Goal: Download file/media

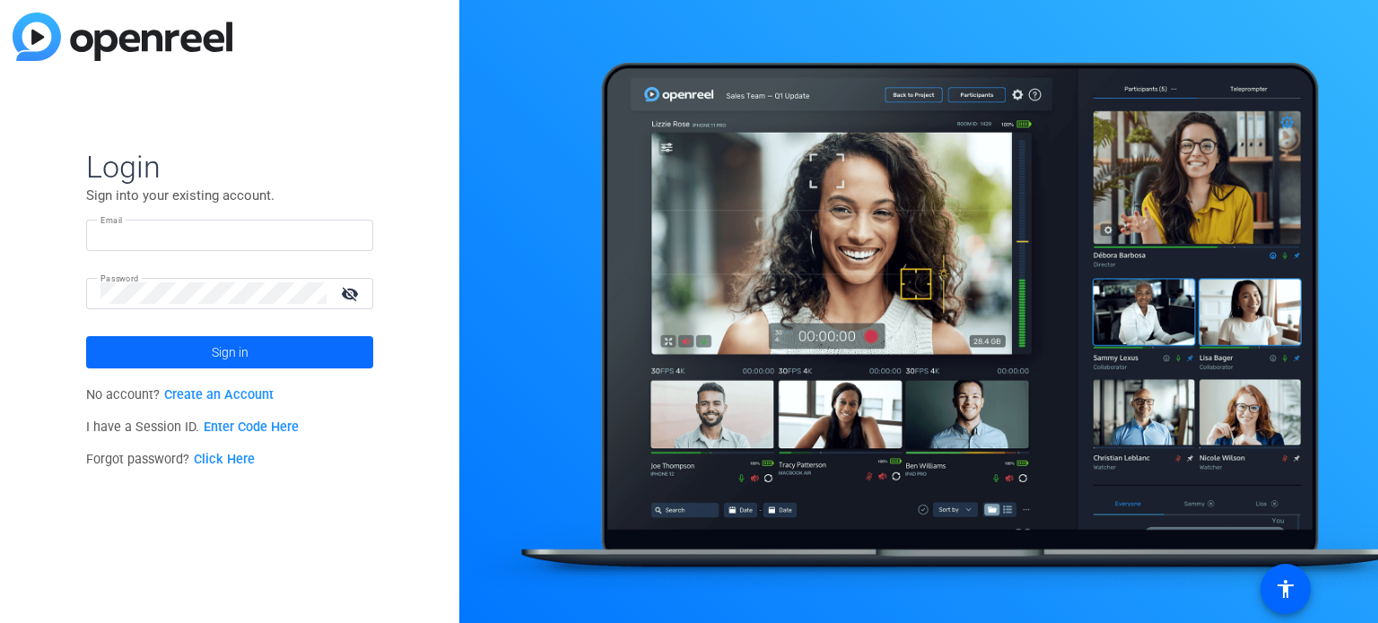
type input "[PERSON_NAME][EMAIL_ADDRESS][DOMAIN_NAME]"
click at [226, 358] on span "Sign in" at bounding box center [230, 352] width 37 height 45
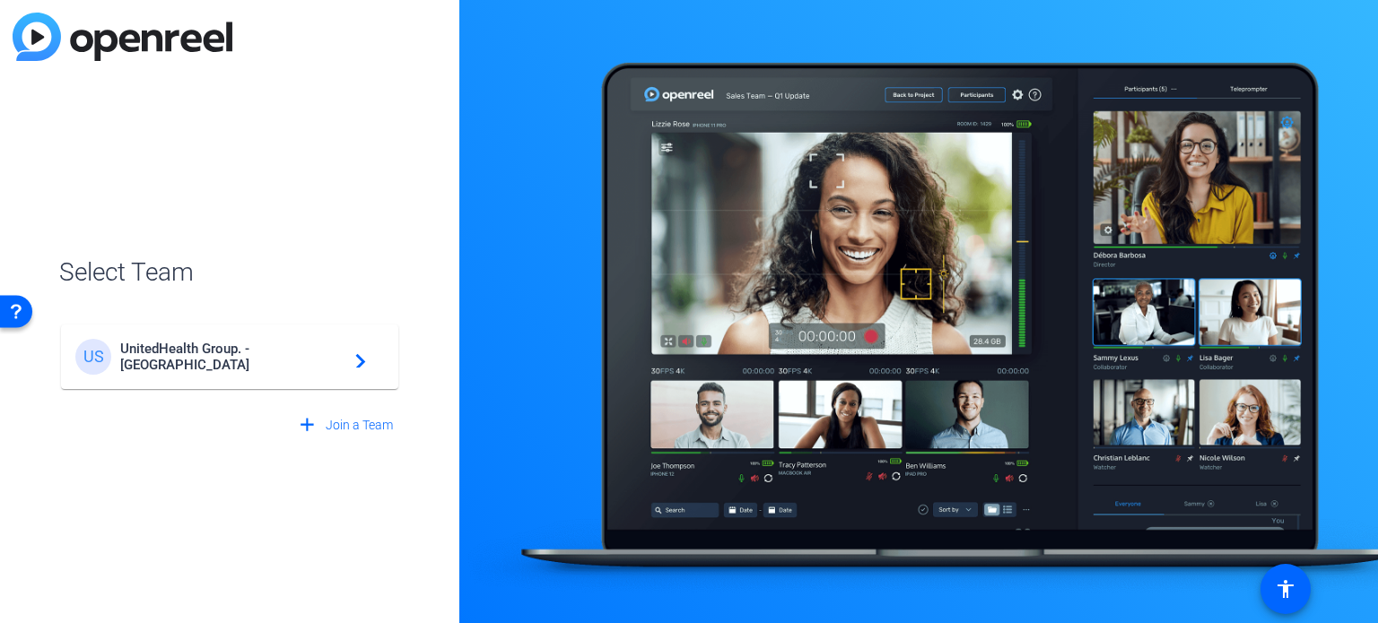
click at [301, 347] on div "US UnitedHealth Group. - Tilt Studios navigate_next" at bounding box center [229, 357] width 309 height 36
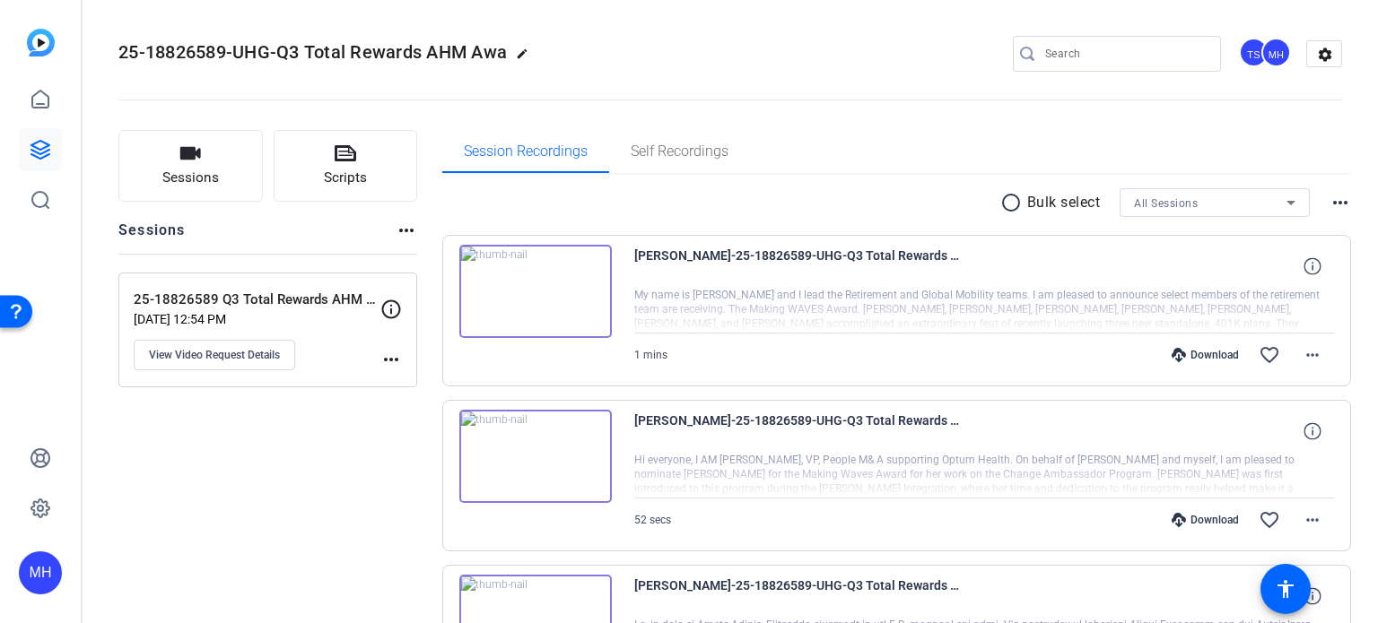
click at [231, 308] on p "25-18826589 Q3 Total Rewards AHM Awards" at bounding box center [257, 300] width 247 height 21
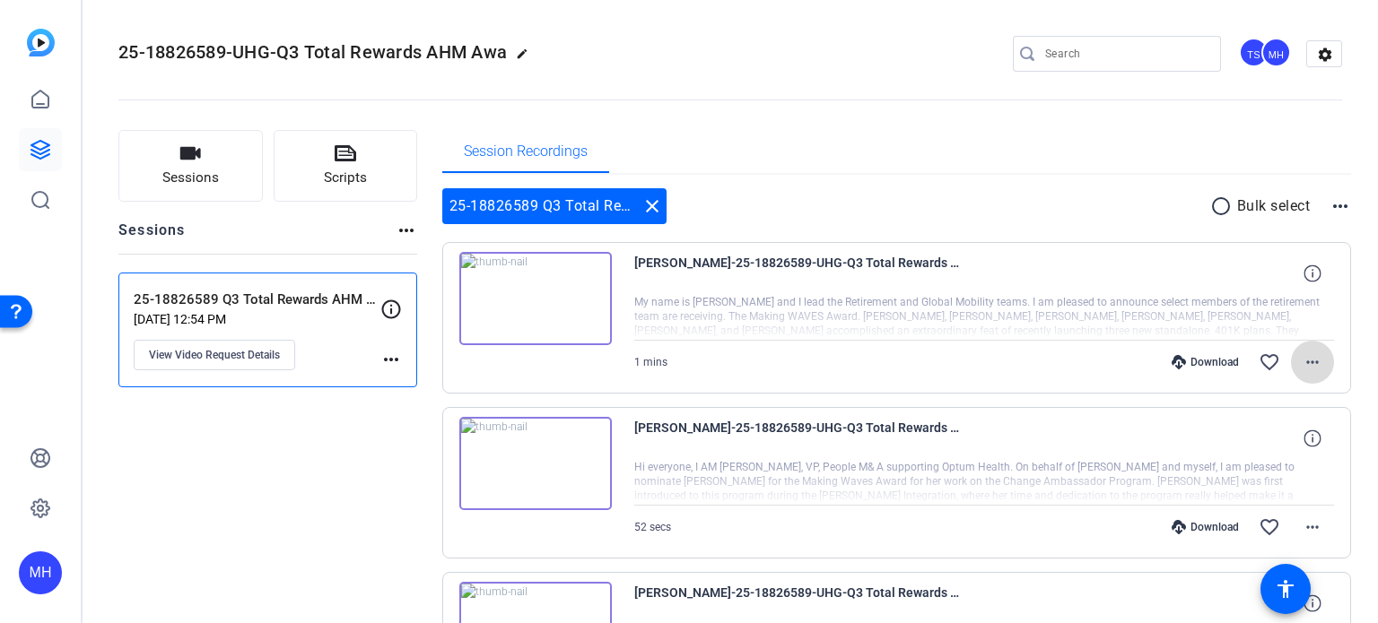
click at [1303, 358] on mat-icon "more_horiz" at bounding box center [1313, 363] width 22 height 22
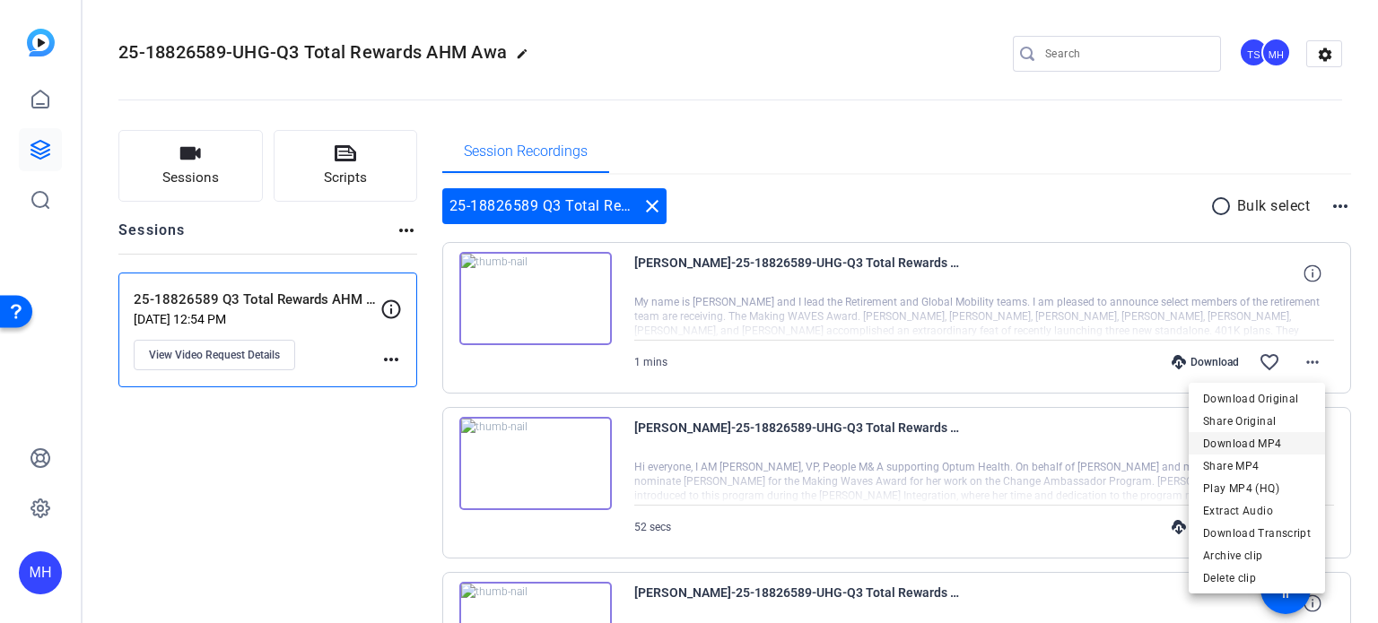
click at [1215, 442] on span "Download MP4" at bounding box center [1257, 444] width 108 height 22
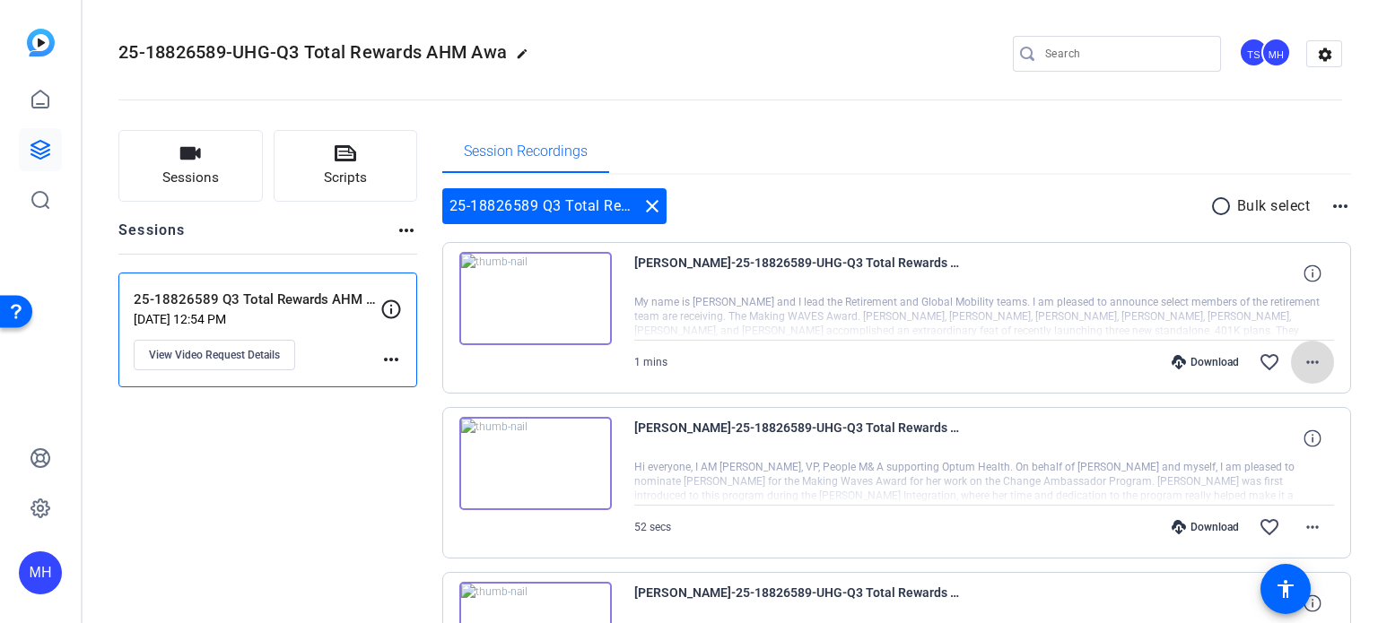
click at [1302, 359] on mat-icon "more_horiz" at bounding box center [1313, 363] width 22 height 22
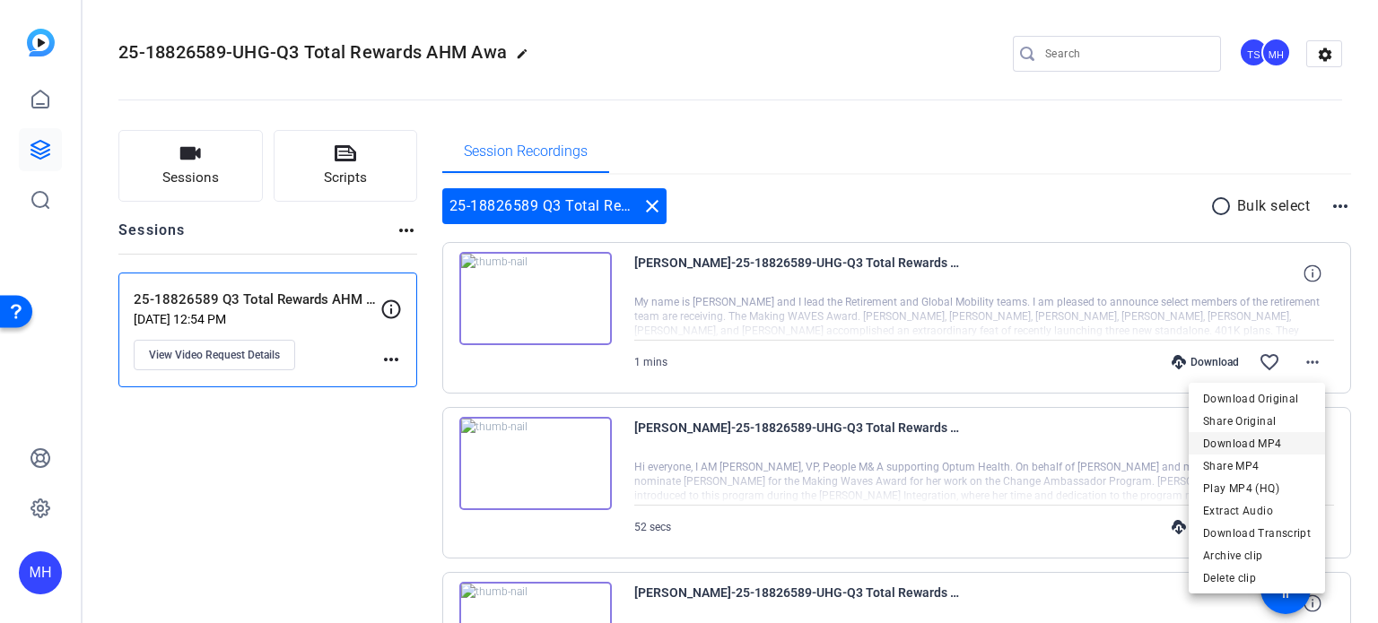
click at [1259, 442] on span "Download MP4" at bounding box center [1257, 444] width 108 height 22
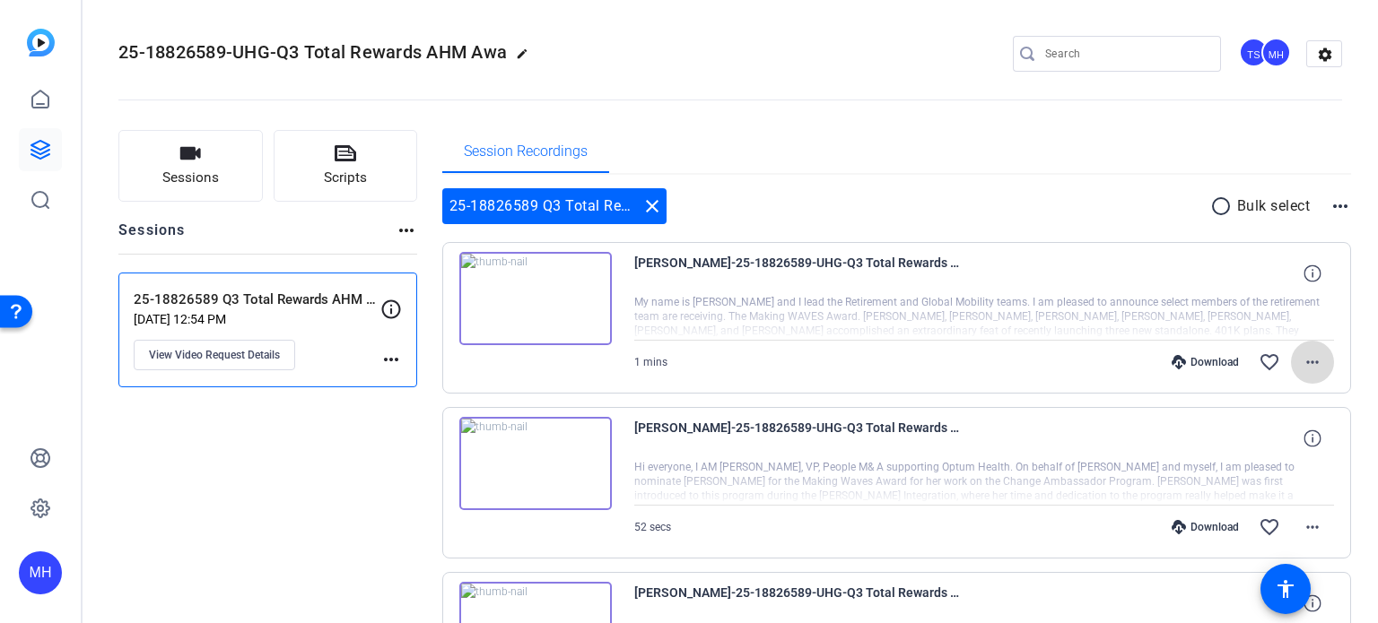
click at [1310, 366] on mat-icon "more_horiz" at bounding box center [1313, 363] width 22 height 22
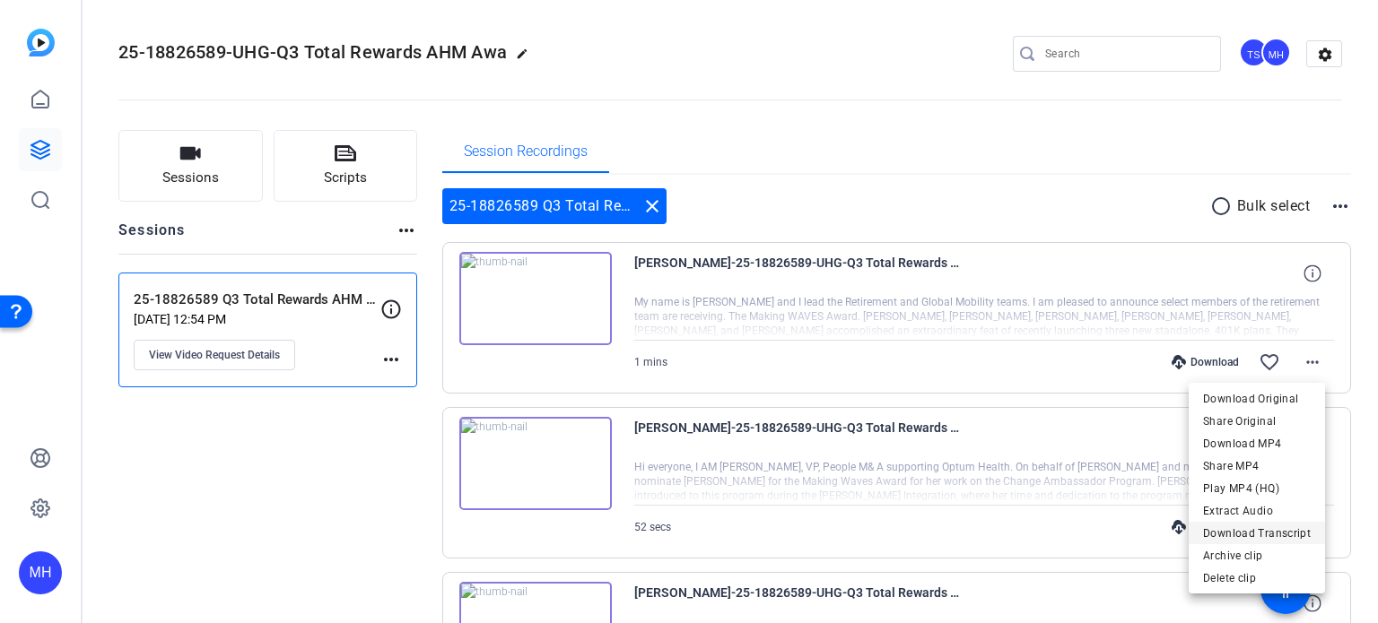
click at [1231, 530] on span "Download Transcript" at bounding box center [1257, 534] width 108 height 22
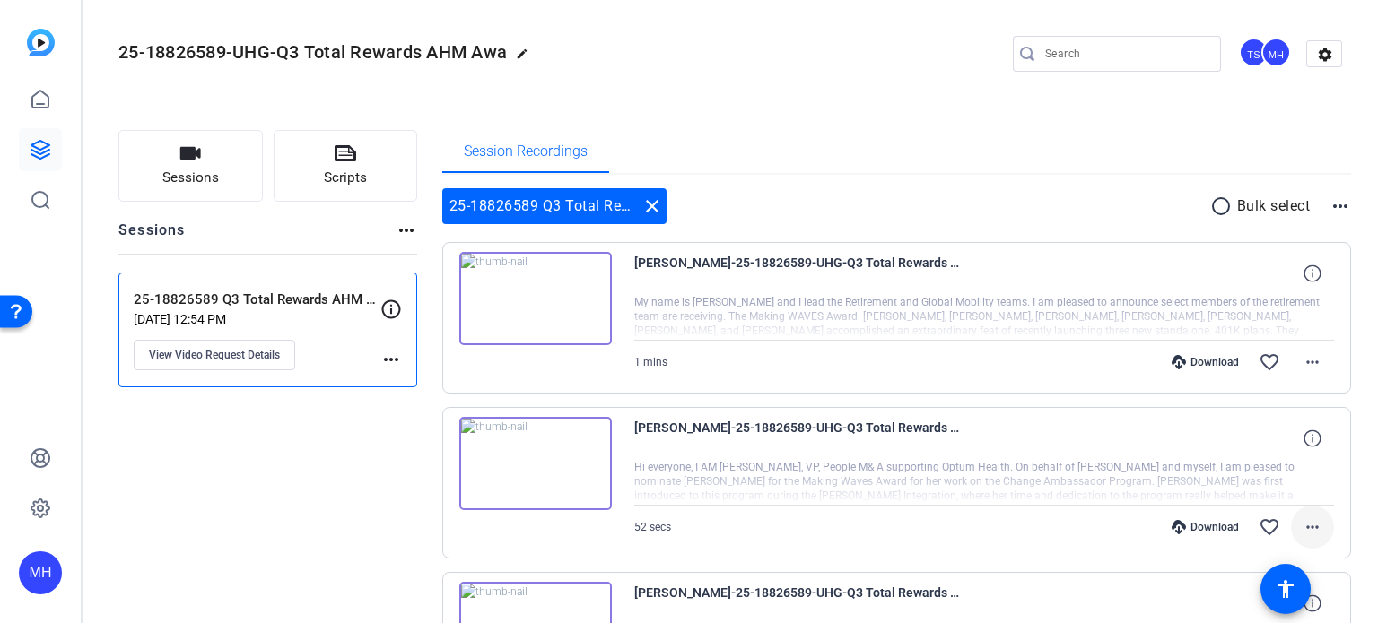
click at [1304, 525] on mat-icon "more_horiz" at bounding box center [1313, 528] width 22 height 22
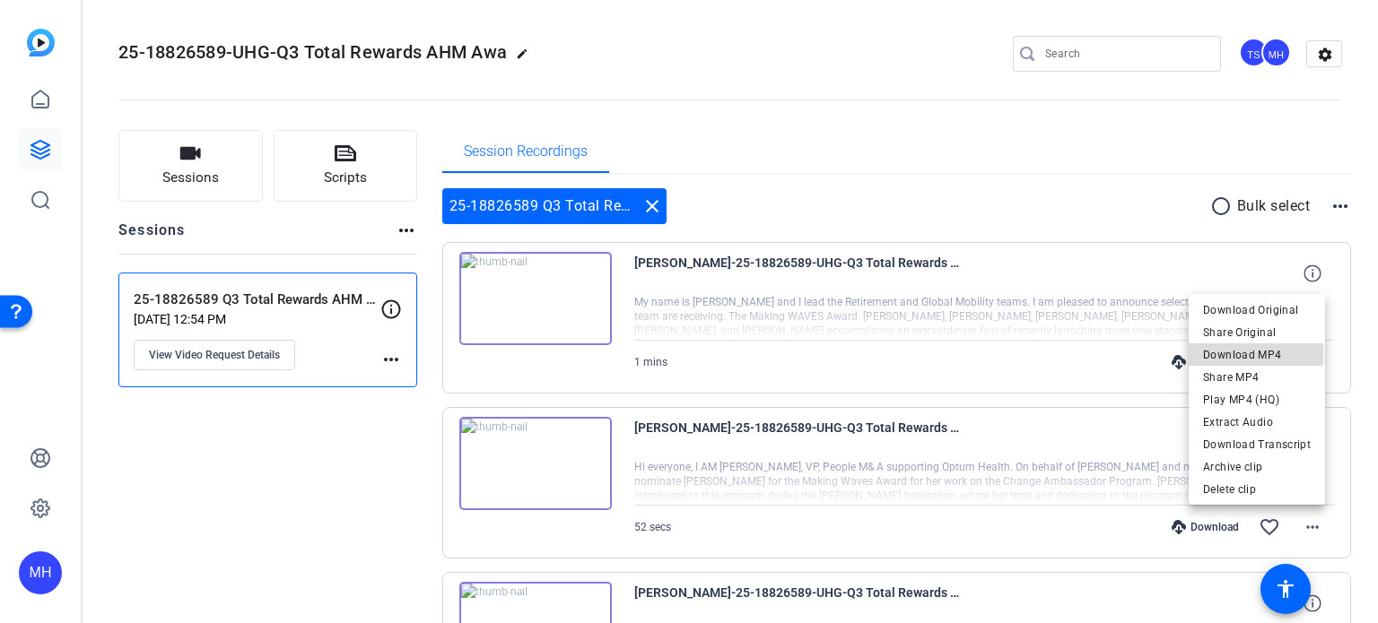
click at [1224, 353] on span "Download MP4" at bounding box center [1257, 355] width 108 height 22
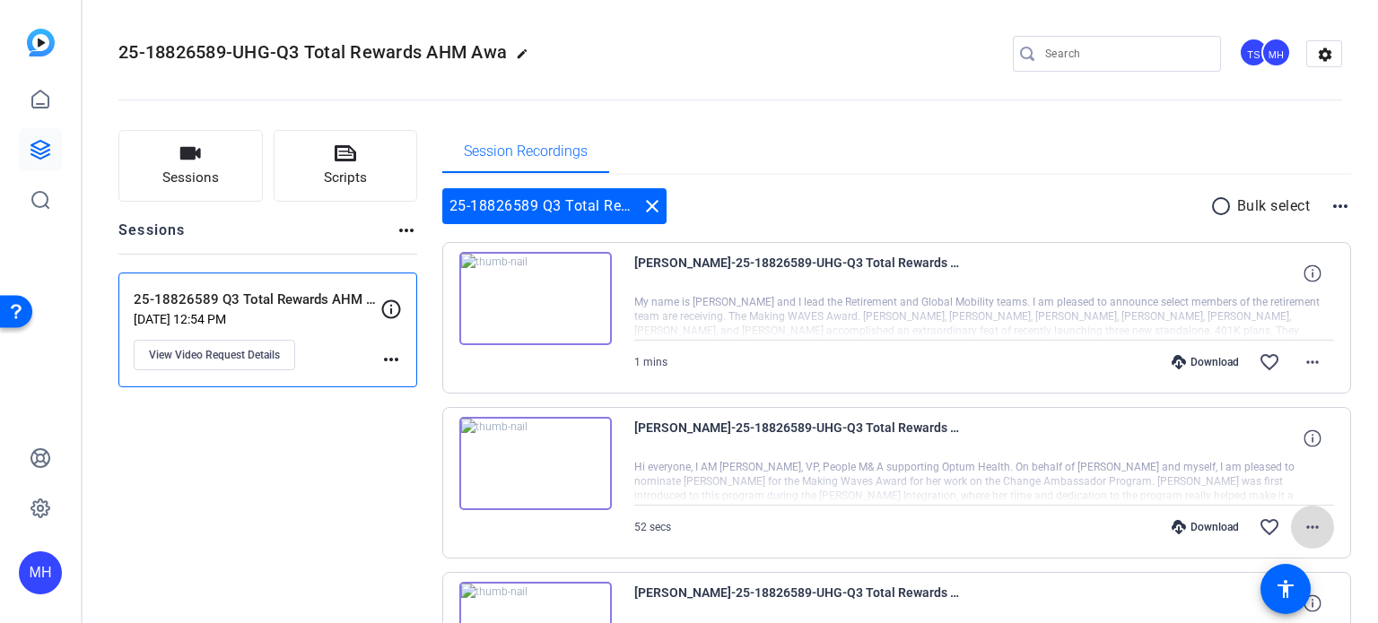
click at [1304, 529] on mat-icon "more_horiz" at bounding box center [1313, 528] width 22 height 22
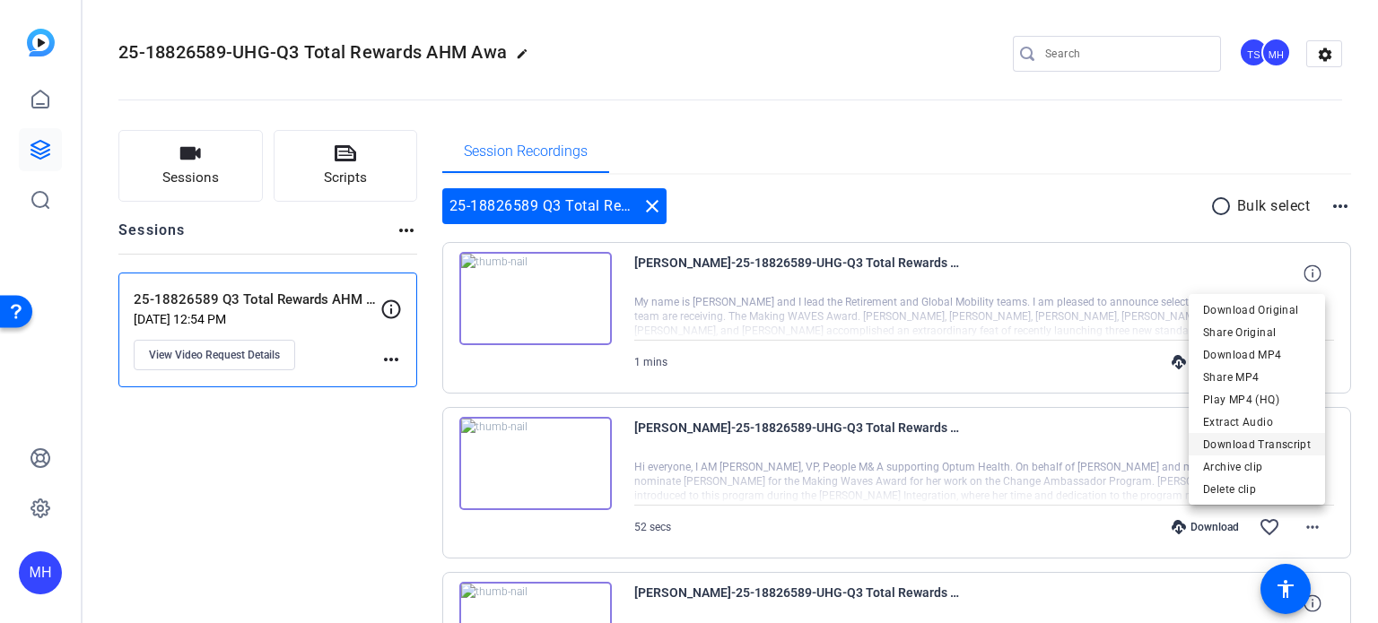
click at [1246, 448] on span "Download Transcript" at bounding box center [1257, 444] width 108 height 22
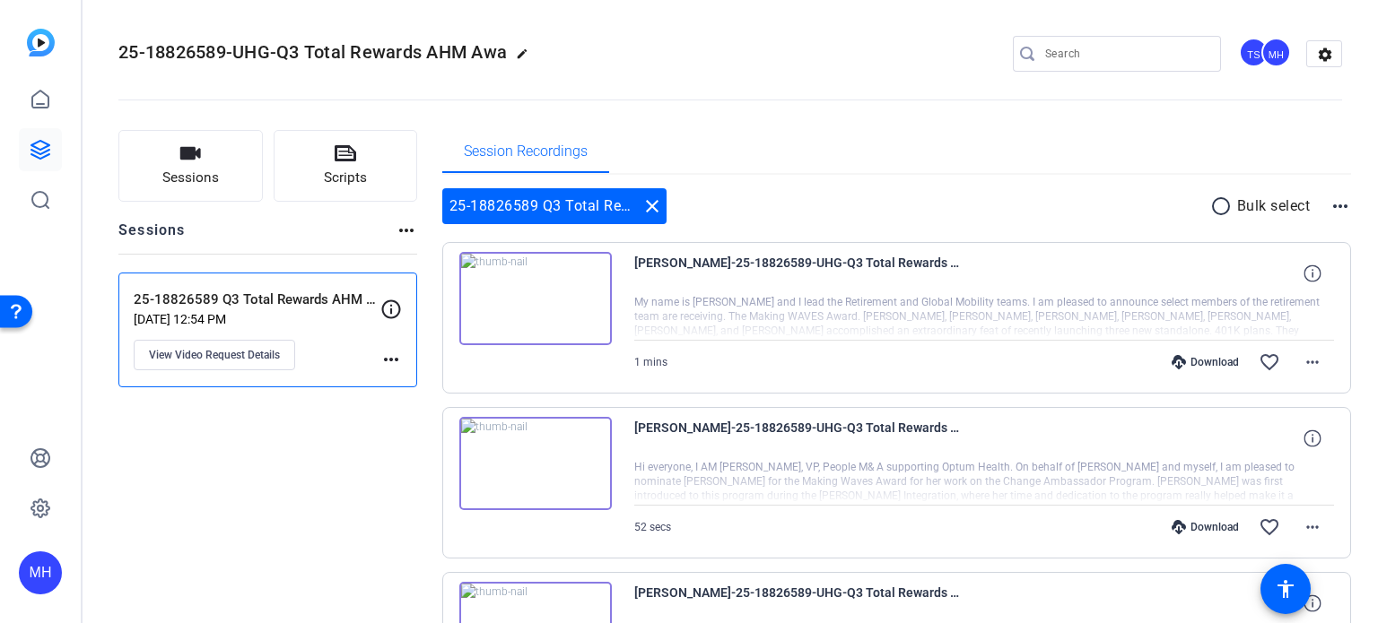
scroll to position [149, 0]
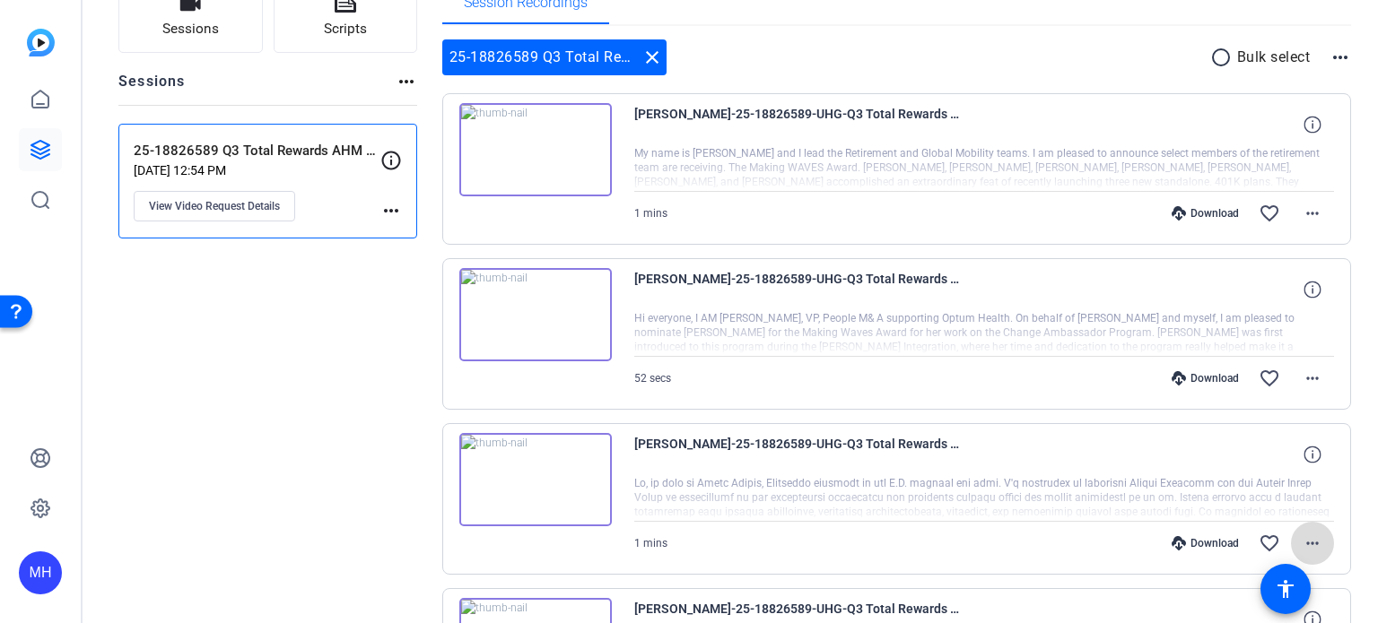
click at [1312, 541] on mat-icon "more_horiz" at bounding box center [1313, 544] width 22 height 22
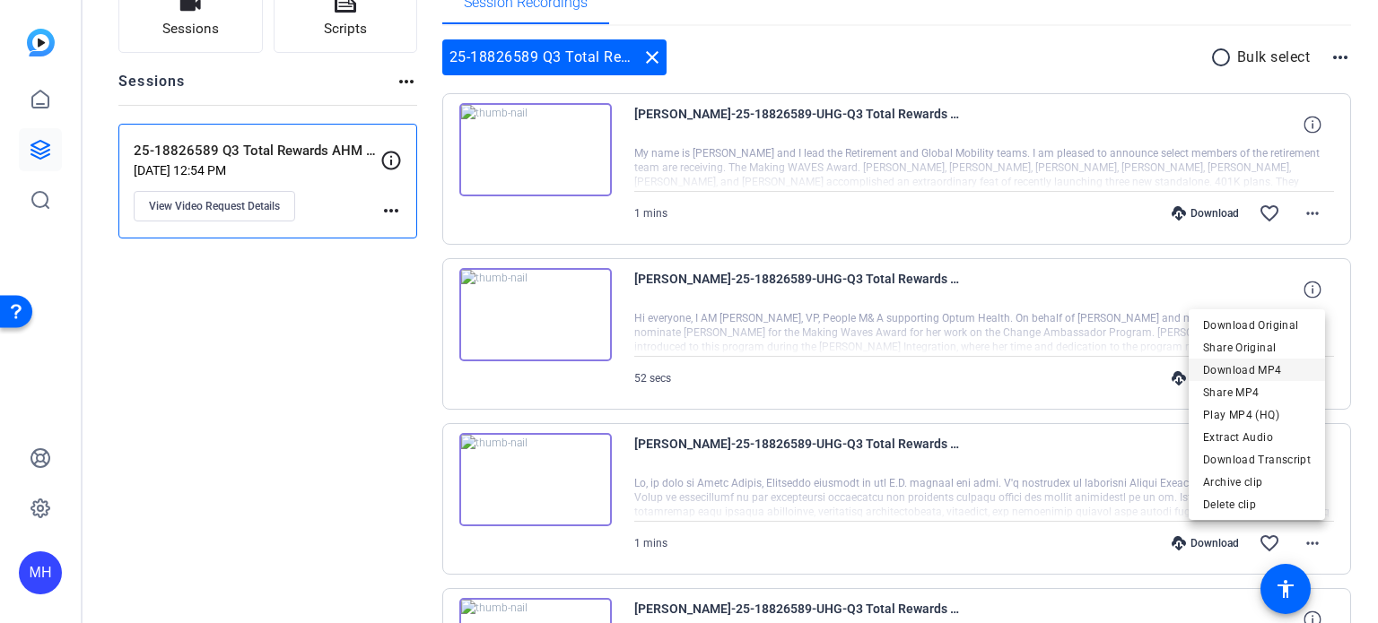
click at [1229, 369] on span "Download MP4" at bounding box center [1257, 370] width 108 height 22
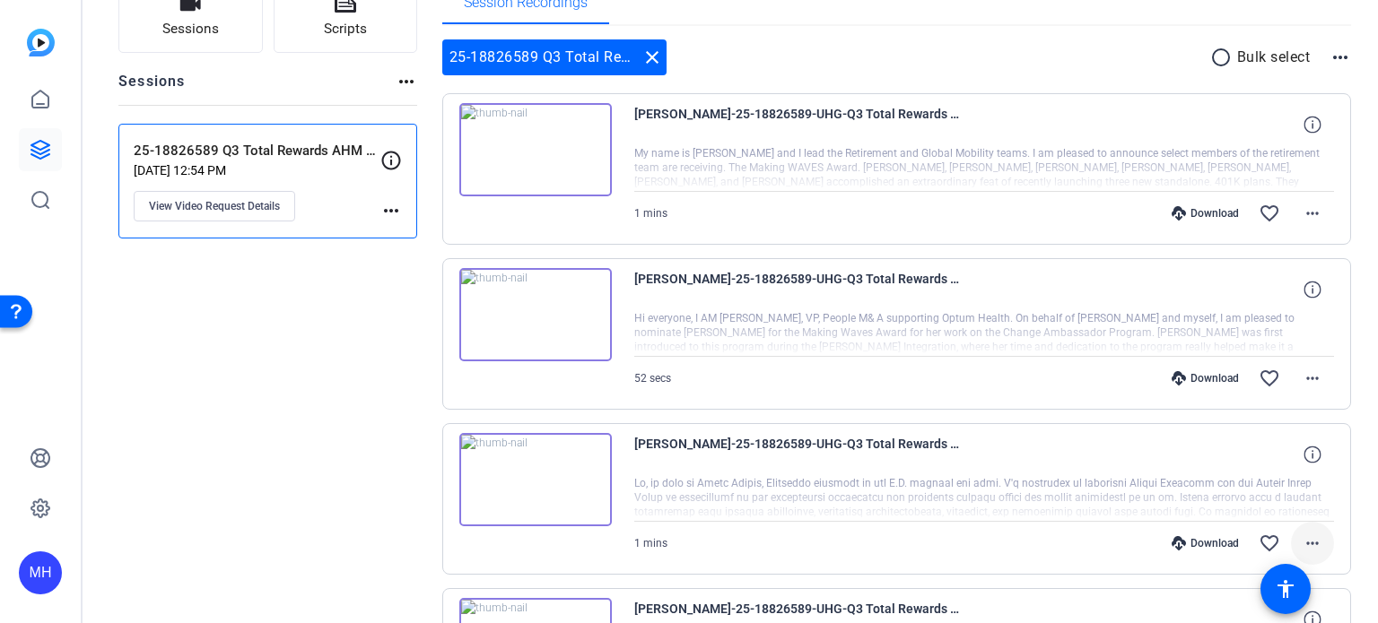
click at [1309, 539] on mat-icon "more_horiz" at bounding box center [1313, 544] width 22 height 22
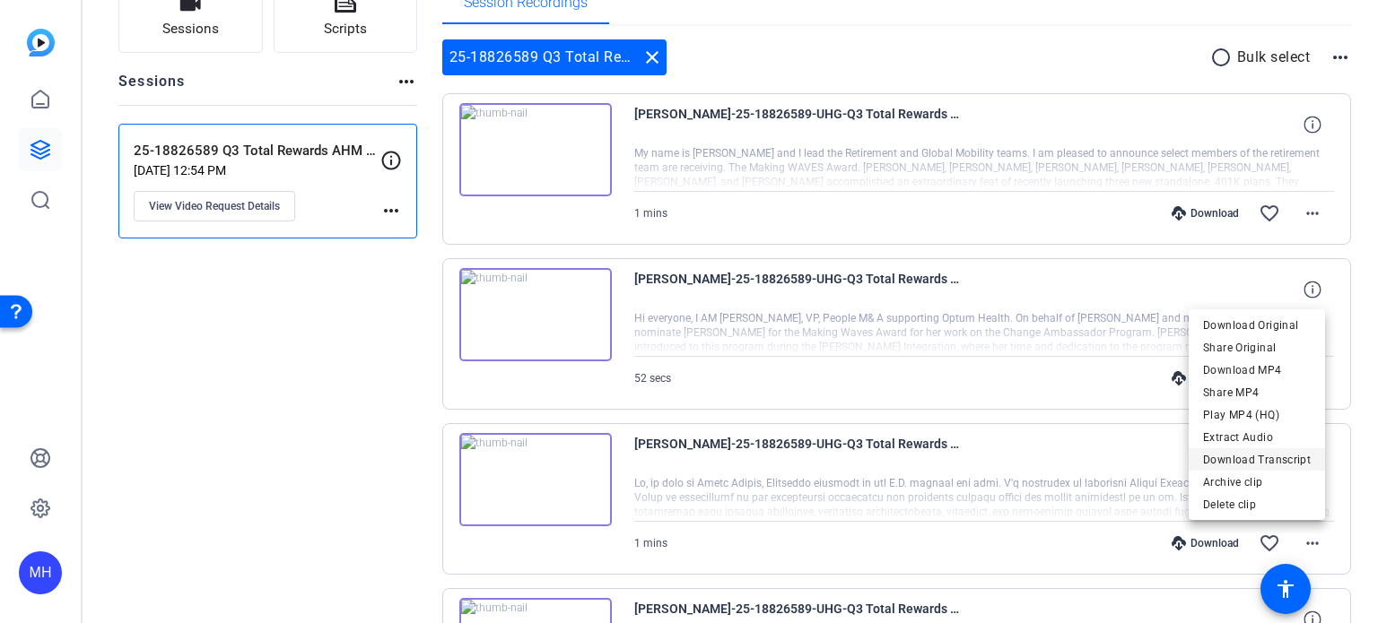
click at [1269, 458] on span "Download Transcript" at bounding box center [1257, 460] width 108 height 22
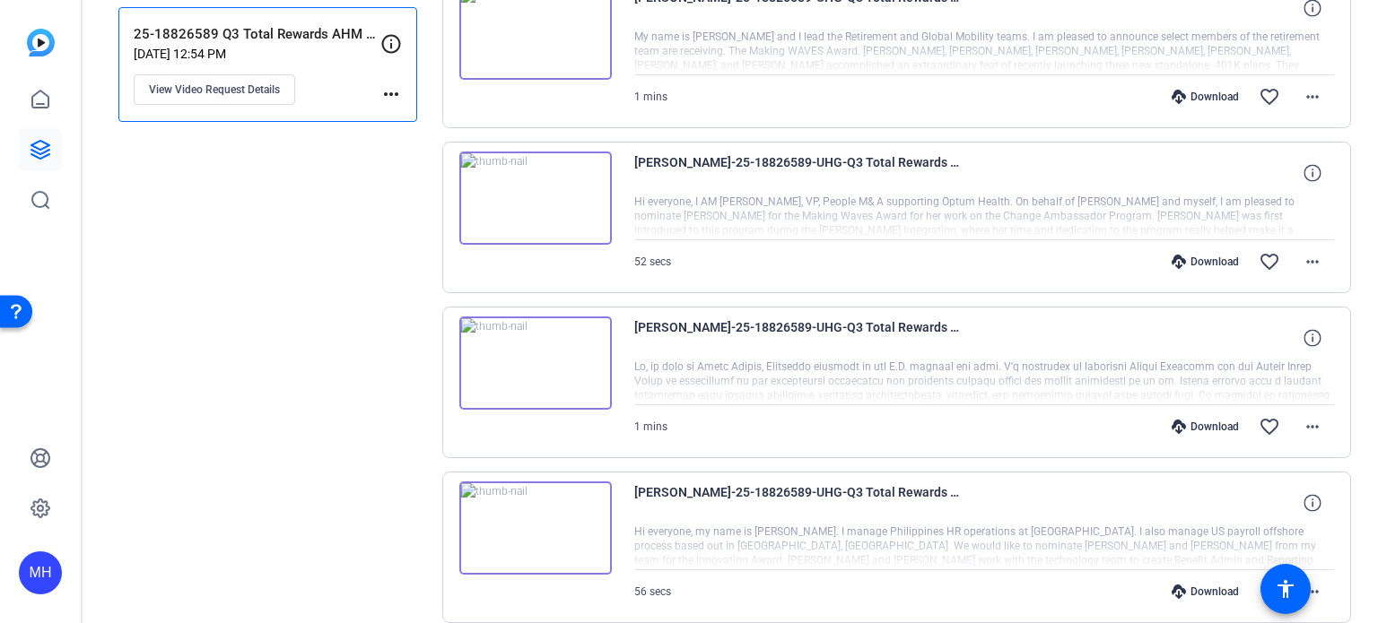
scroll to position [299, 0]
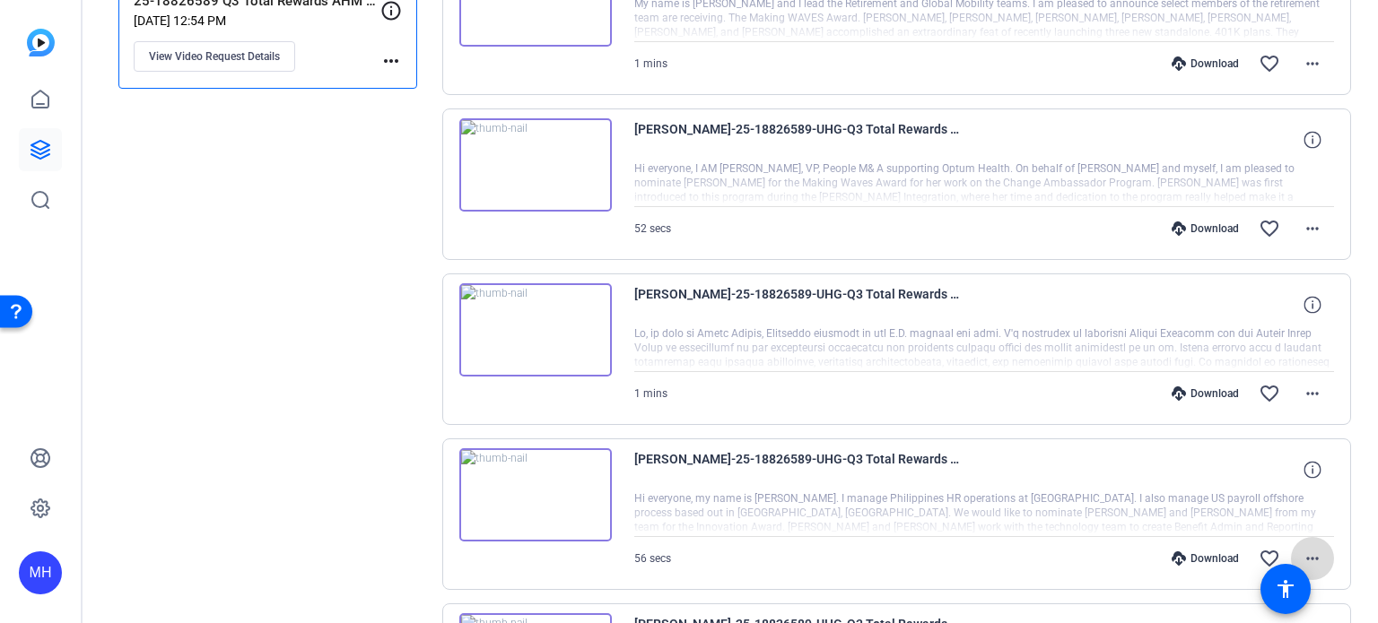
click at [1305, 554] on mat-icon "more_horiz" at bounding box center [1313, 559] width 22 height 22
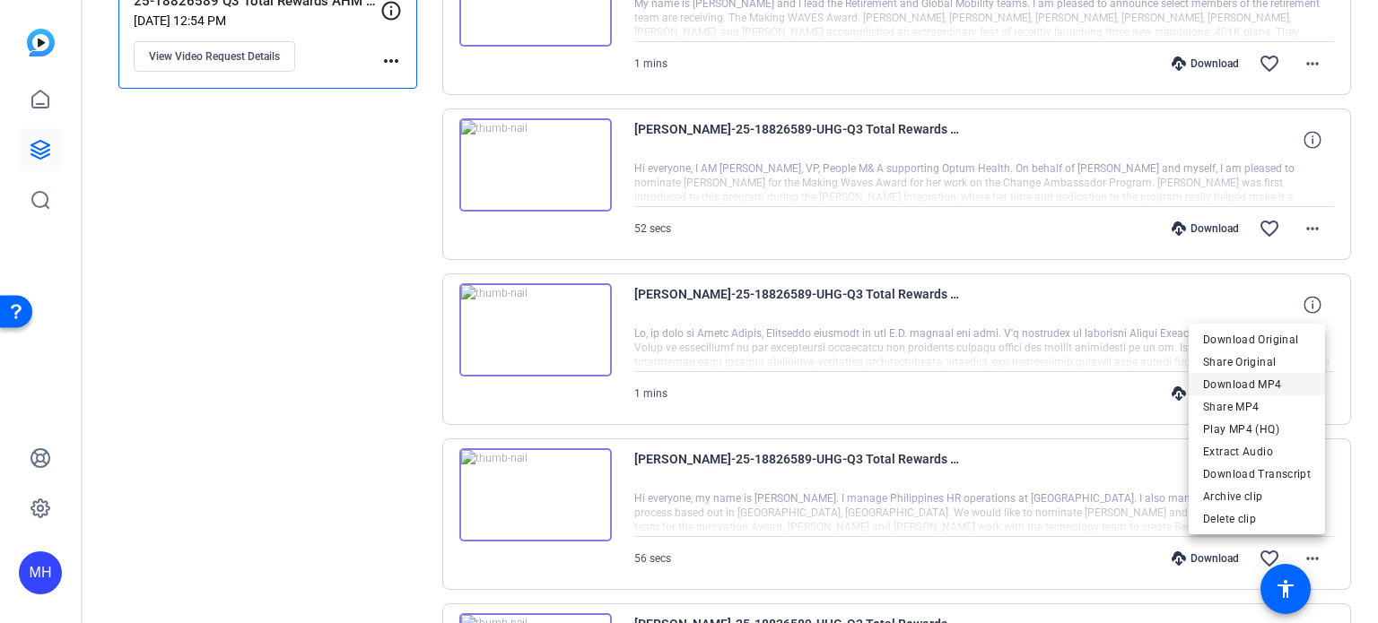
click at [1220, 388] on span "Download MP4" at bounding box center [1257, 384] width 108 height 22
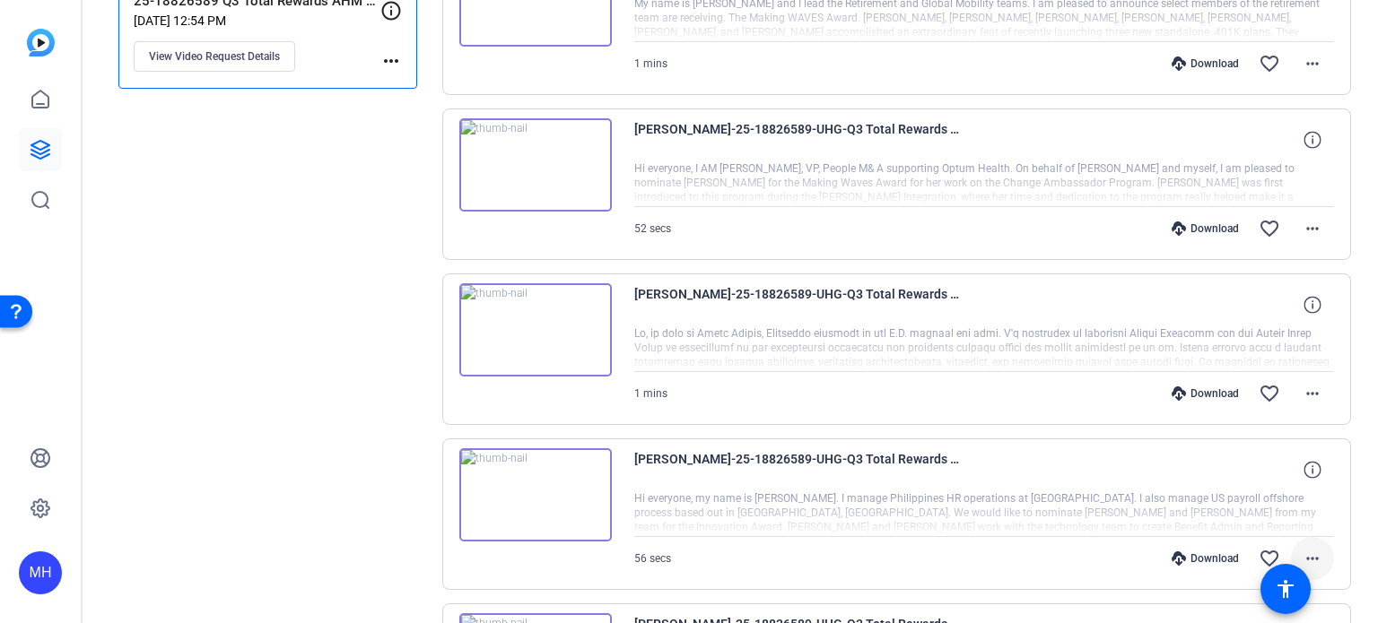
click at [1304, 557] on mat-icon "more_horiz" at bounding box center [1313, 559] width 22 height 22
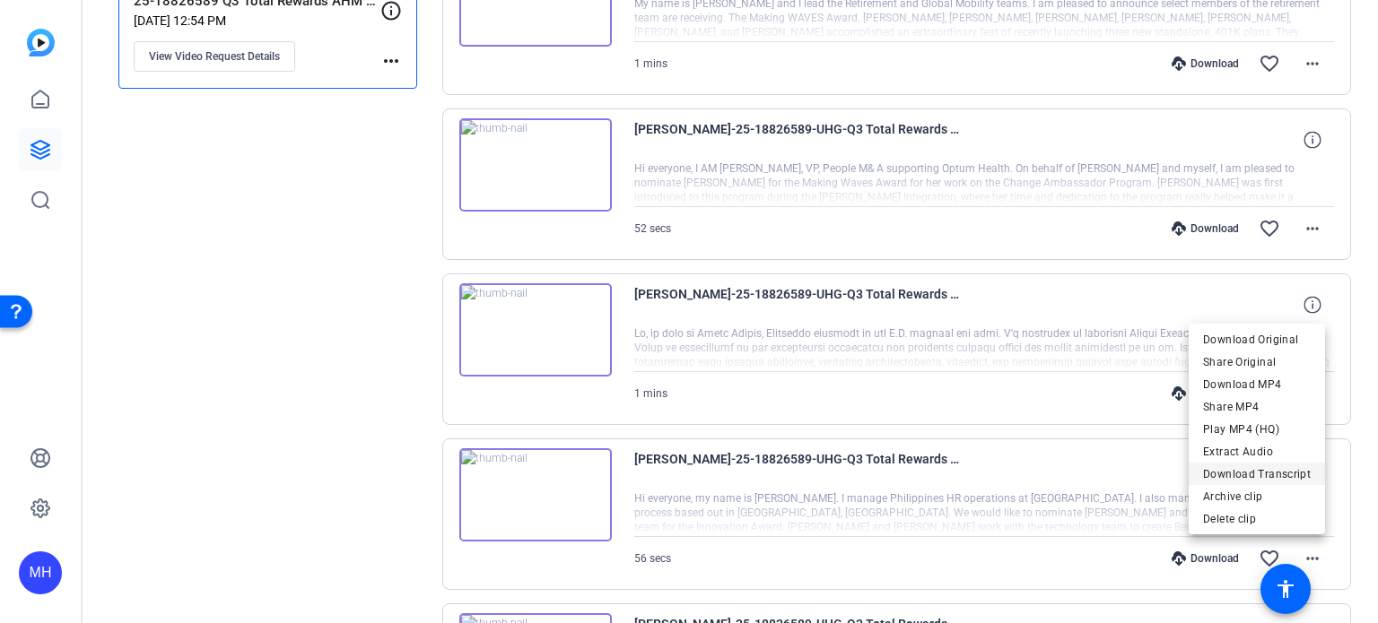
click at [1263, 475] on span "Download Transcript" at bounding box center [1257, 474] width 108 height 22
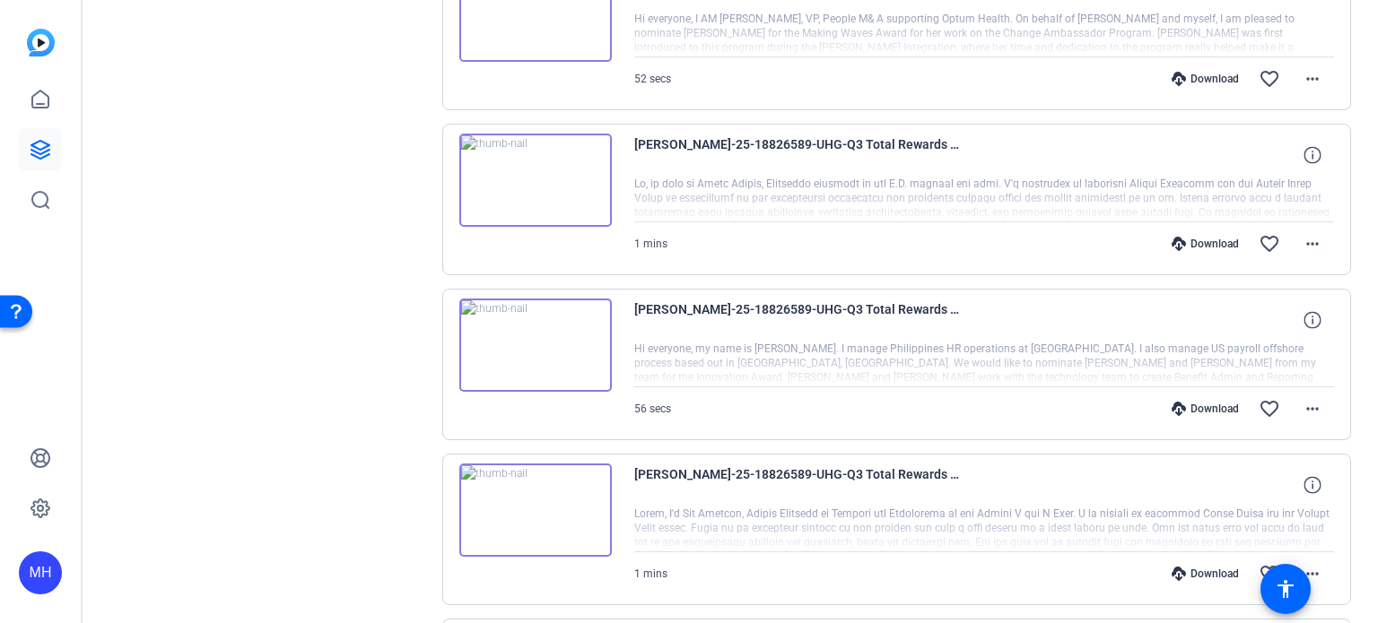
scroll to position [597, 0]
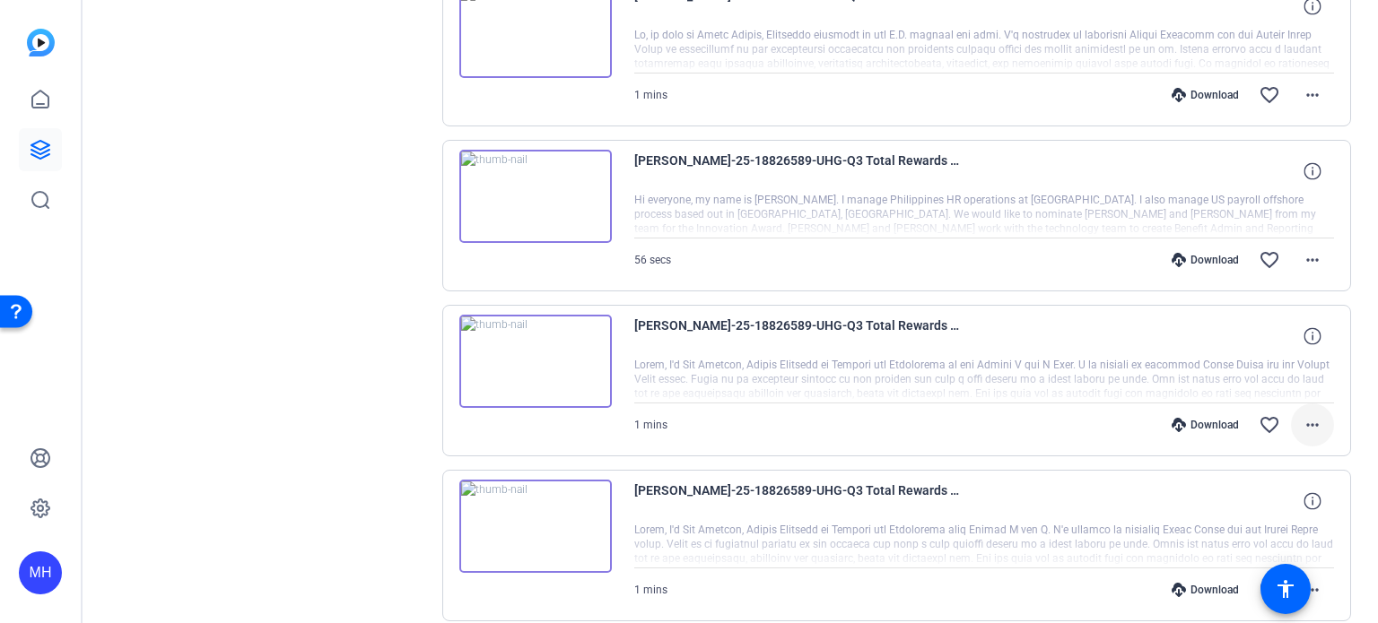
click at [1303, 421] on mat-icon "more_horiz" at bounding box center [1313, 425] width 22 height 22
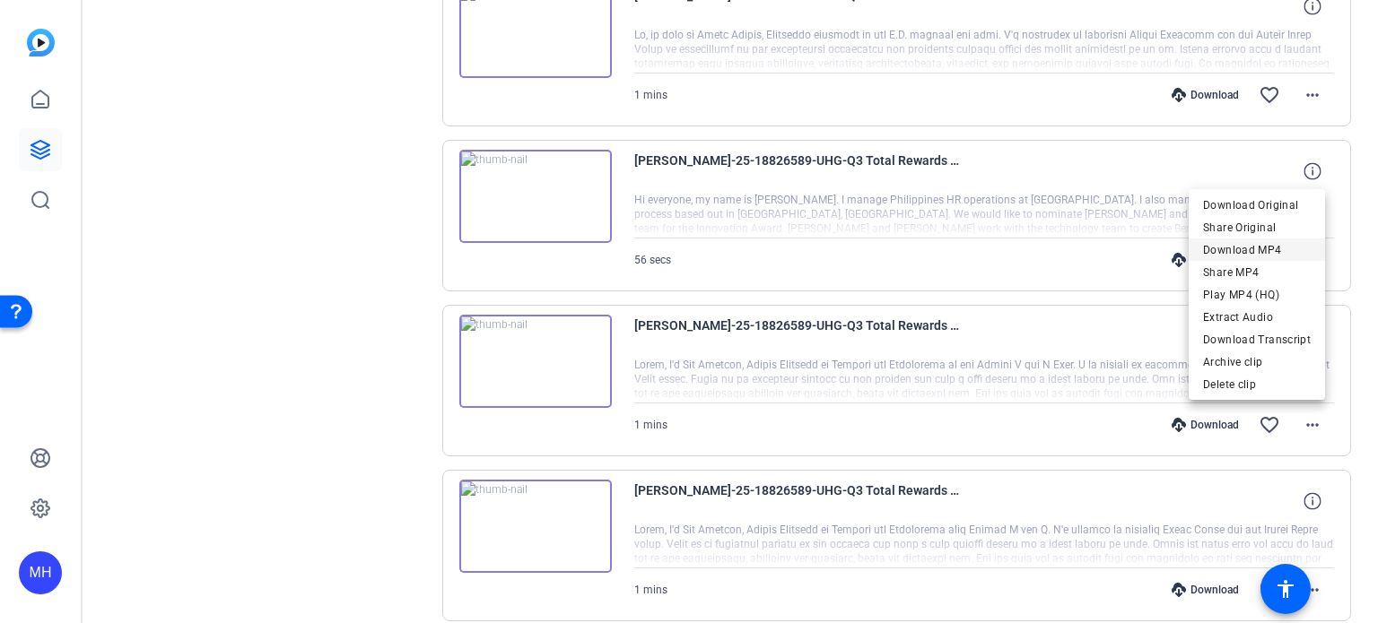
click at [1230, 250] on span "Download MP4" at bounding box center [1257, 251] width 108 height 22
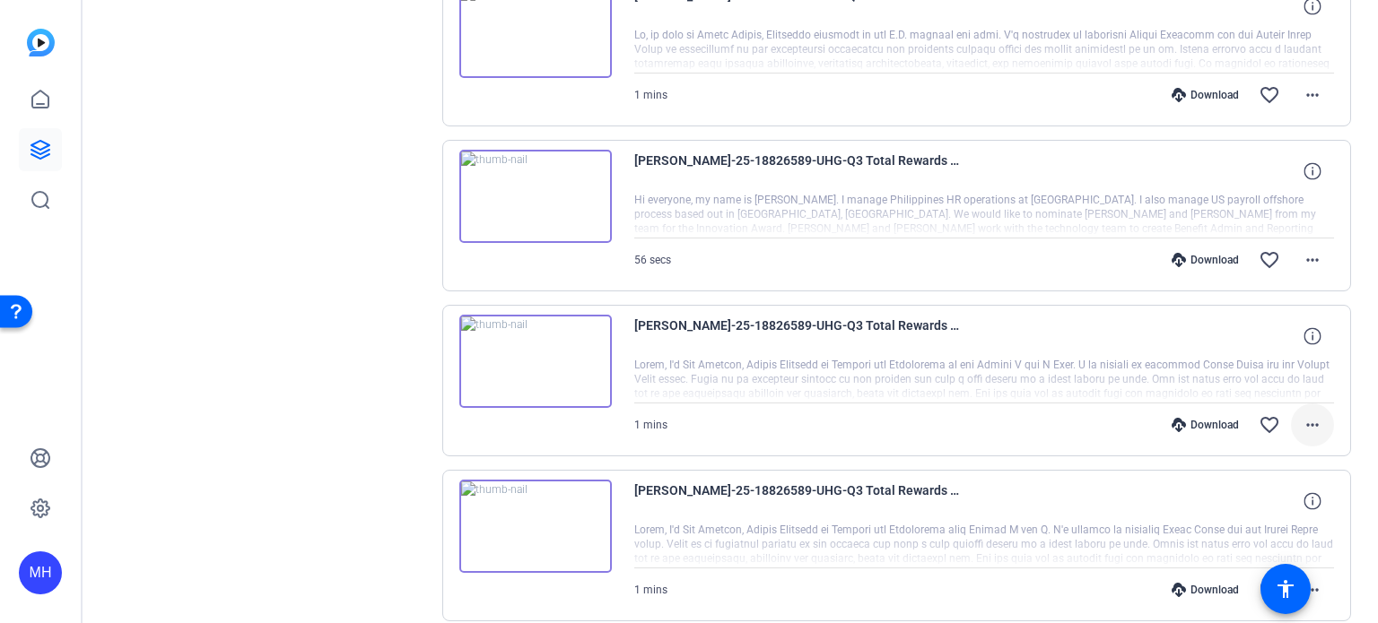
click at [1302, 421] on mat-icon "more_horiz" at bounding box center [1313, 425] width 22 height 22
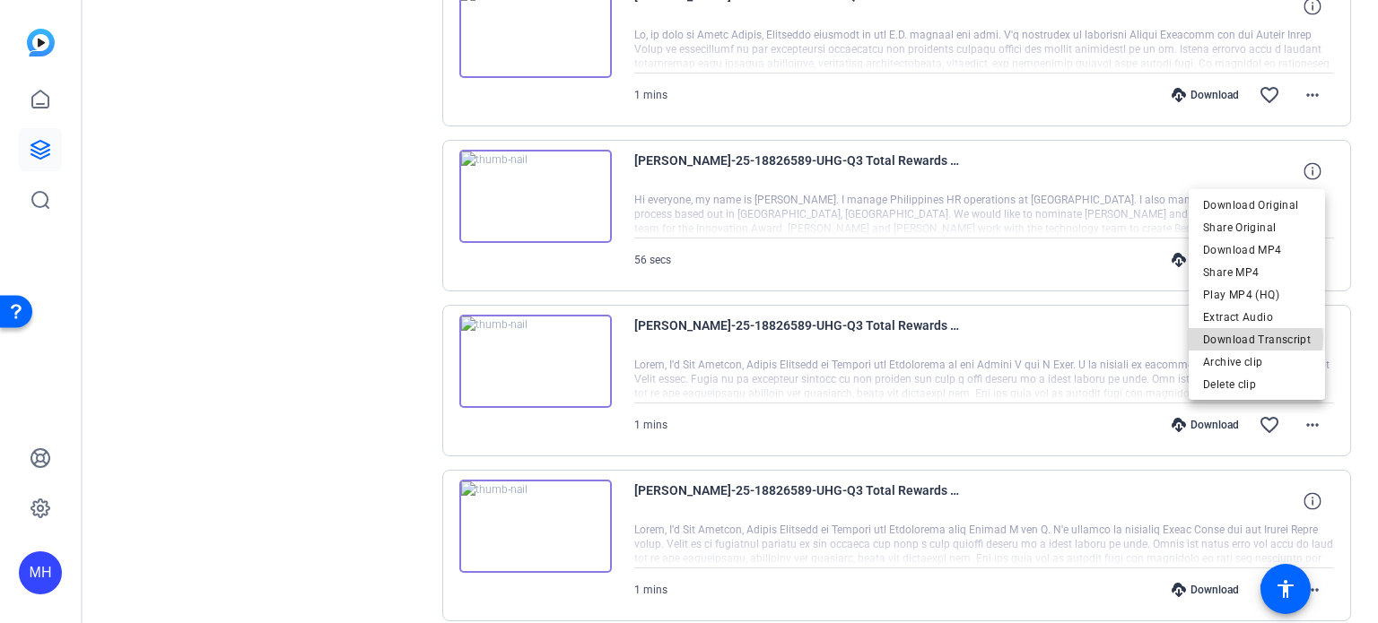
click at [1252, 339] on span "Download Transcript" at bounding box center [1257, 340] width 108 height 22
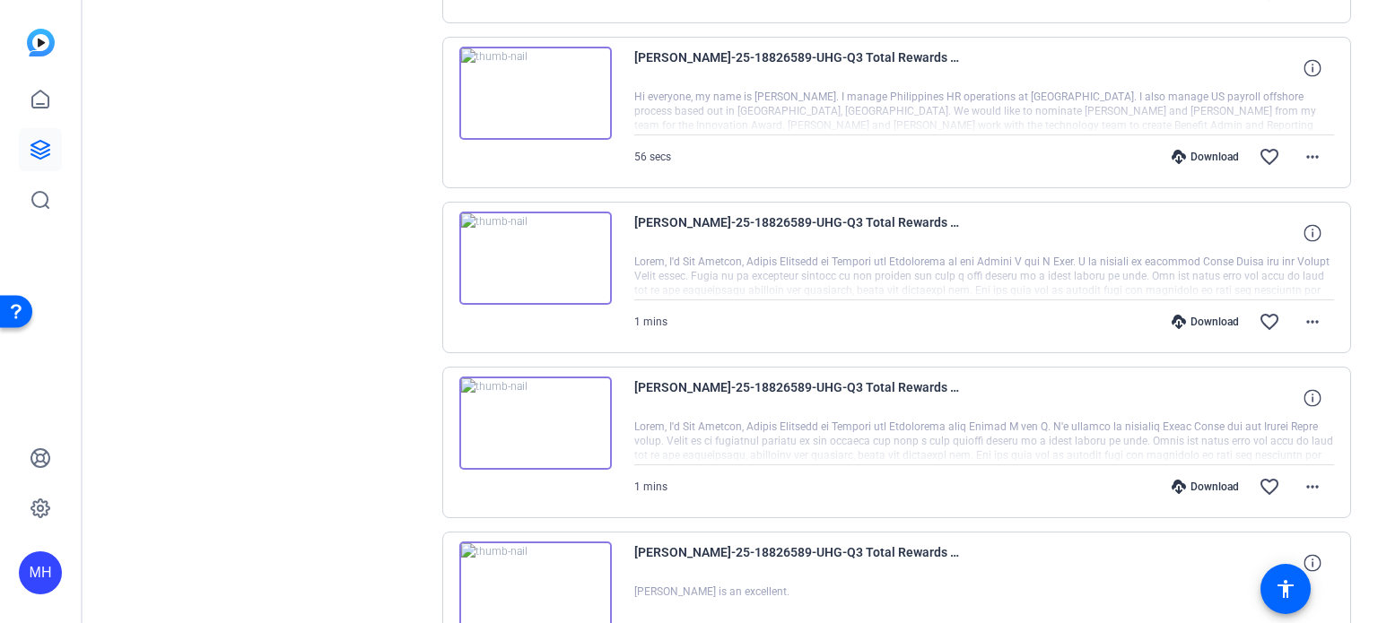
scroll to position [747, 0]
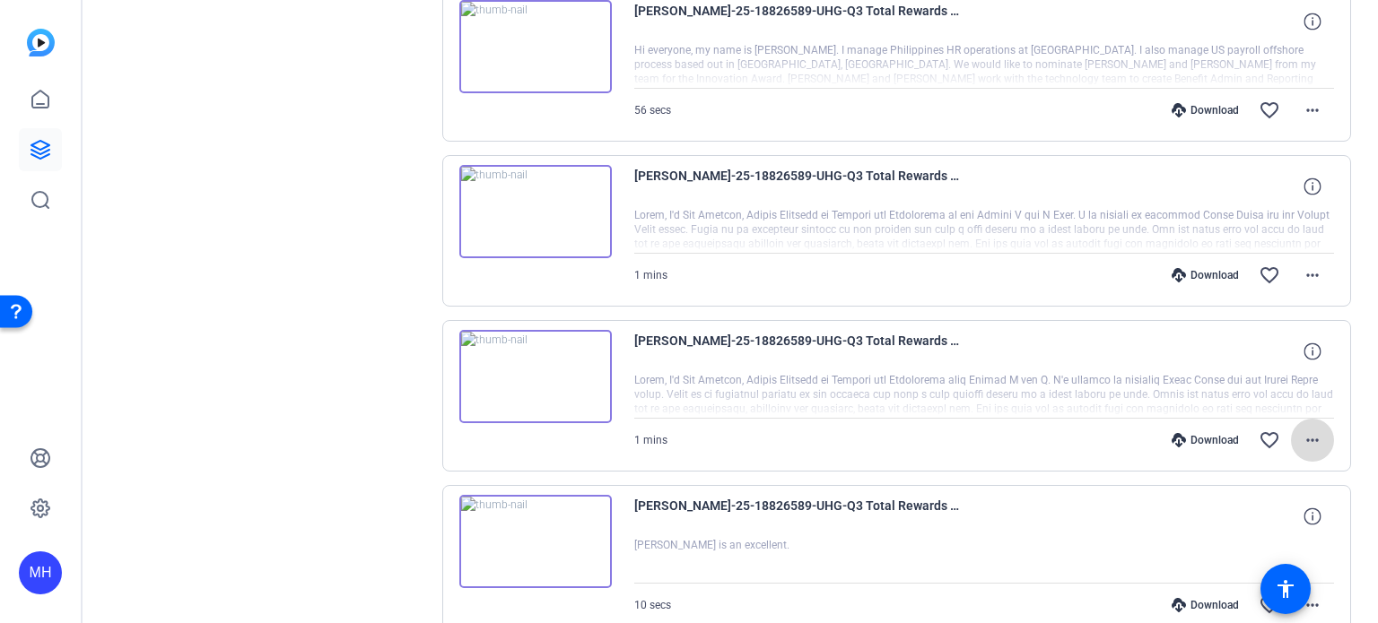
click at [1304, 437] on mat-icon "more_horiz" at bounding box center [1313, 441] width 22 height 22
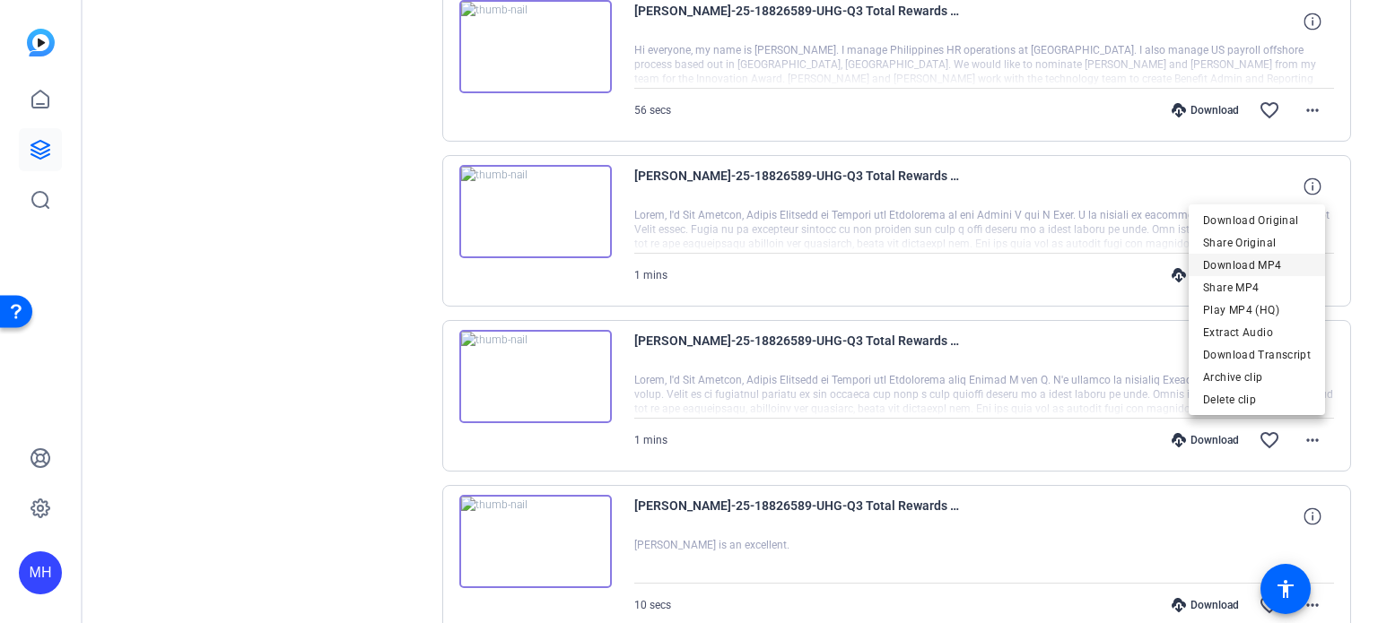
click at [1245, 263] on span "Download MP4" at bounding box center [1257, 265] width 108 height 22
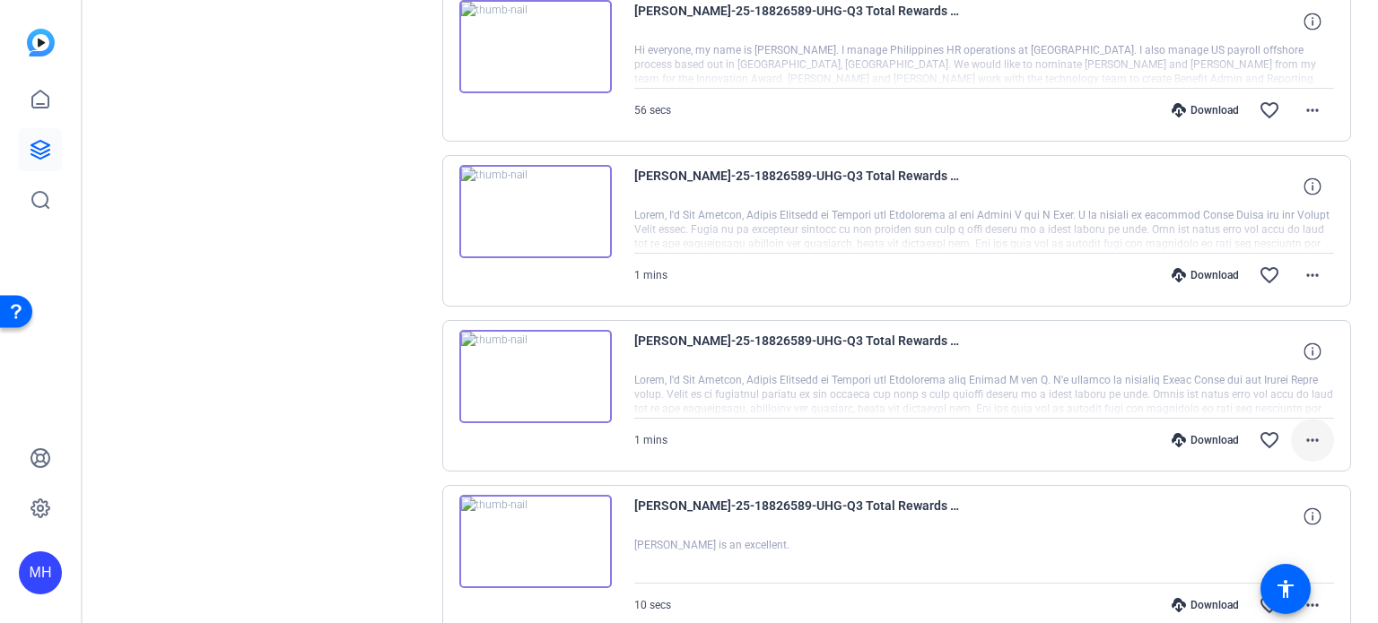
click at [1307, 437] on mat-icon "more_horiz" at bounding box center [1313, 441] width 22 height 22
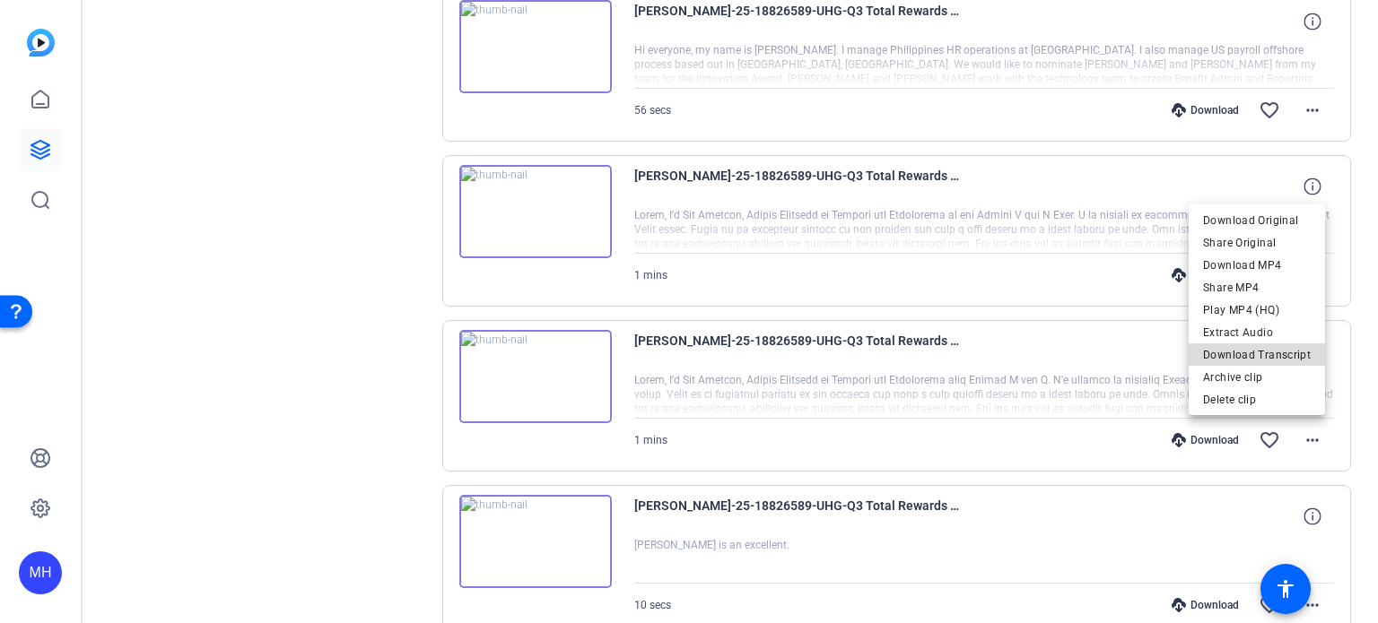
click at [1274, 358] on span "Download Transcript" at bounding box center [1257, 355] width 108 height 22
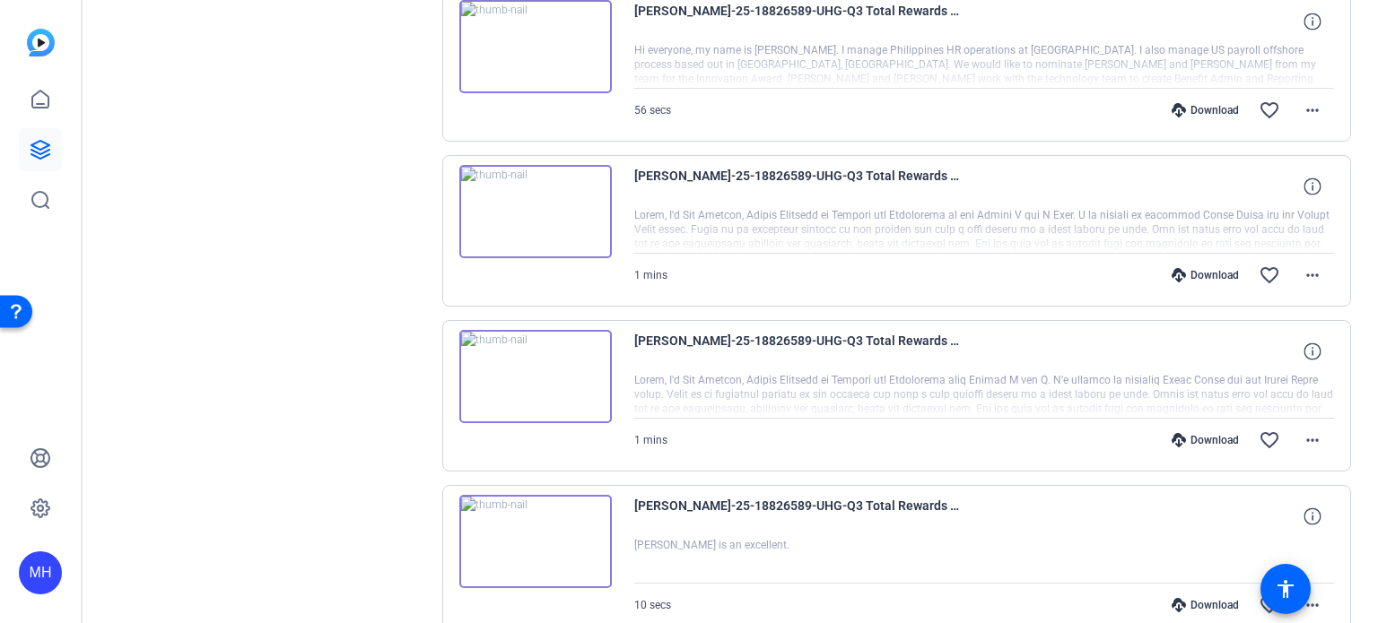
scroll to position [836, 0]
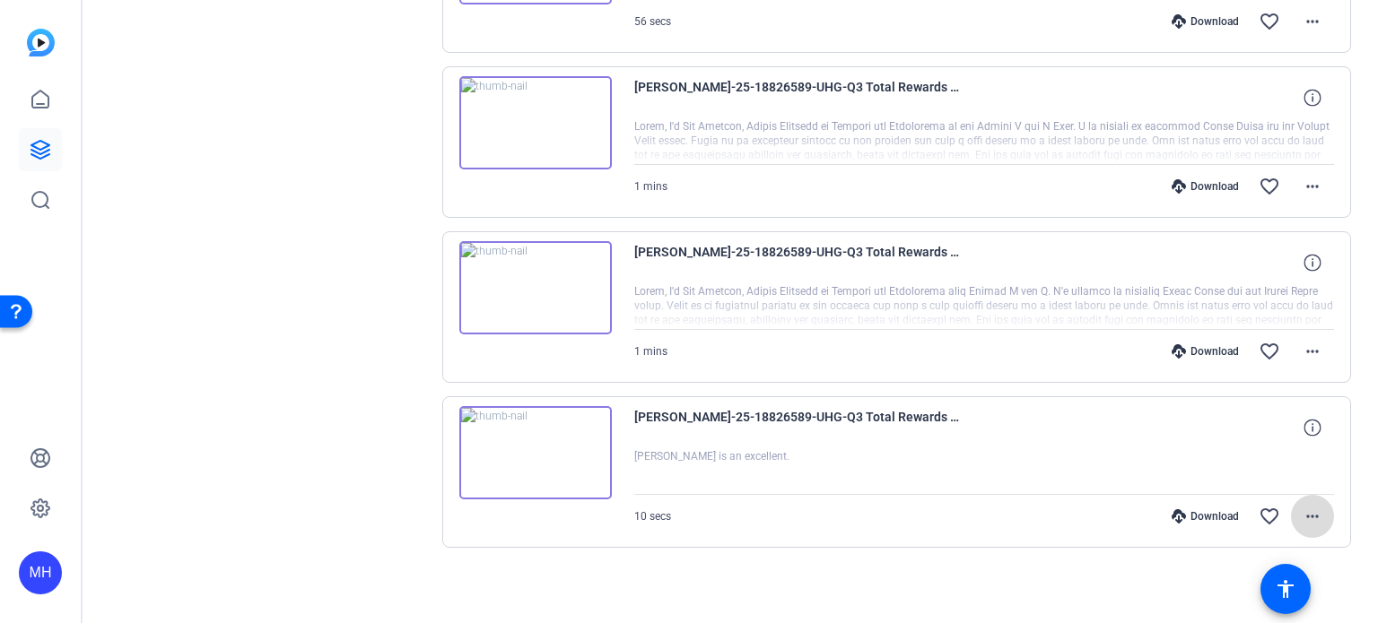
click at [1302, 509] on mat-icon "more_horiz" at bounding box center [1313, 517] width 22 height 22
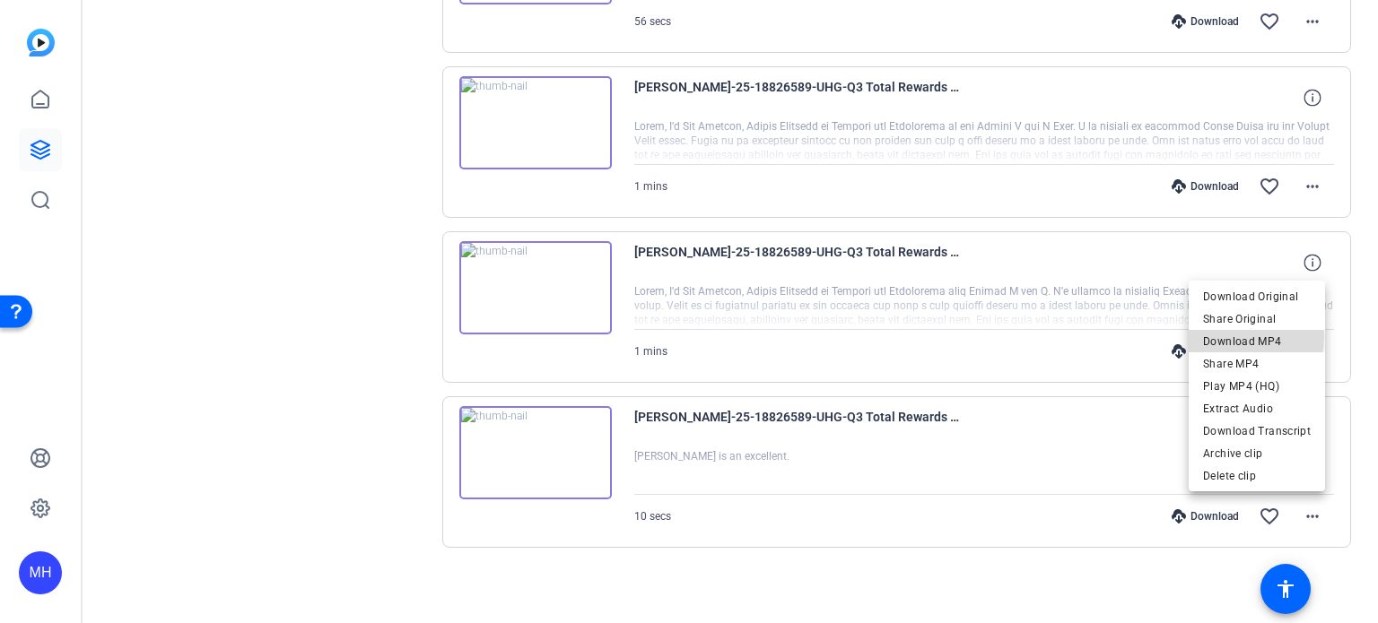
click at [1227, 336] on span "Download MP4" at bounding box center [1257, 341] width 108 height 22
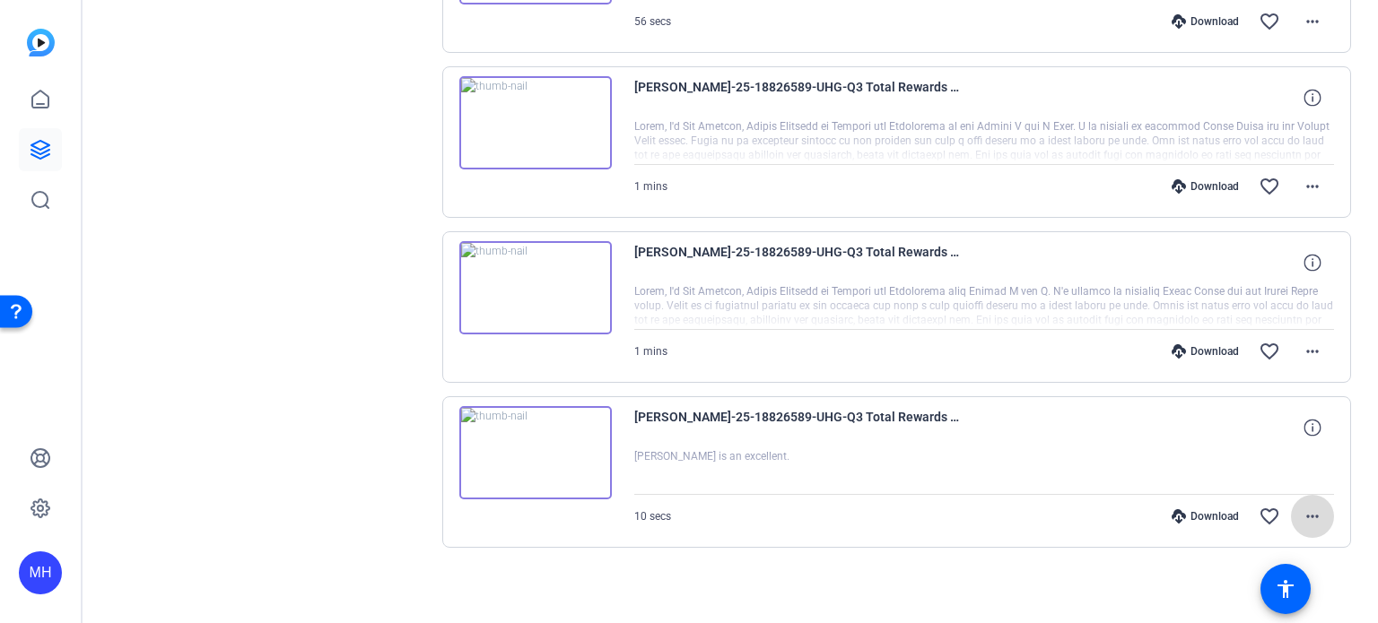
click at [1311, 513] on mat-icon "more_horiz" at bounding box center [1313, 517] width 22 height 22
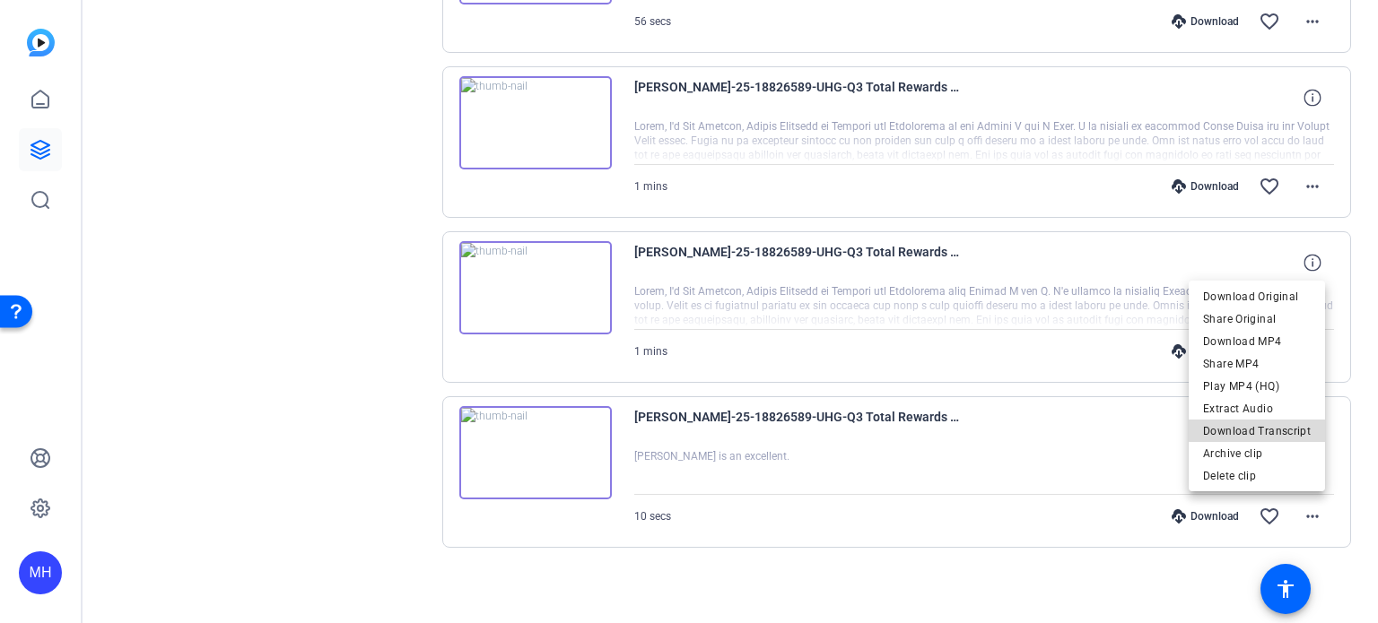
click at [1268, 430] on span "Download Transcript" at bounding box center [1257, 431] width 108 height 22
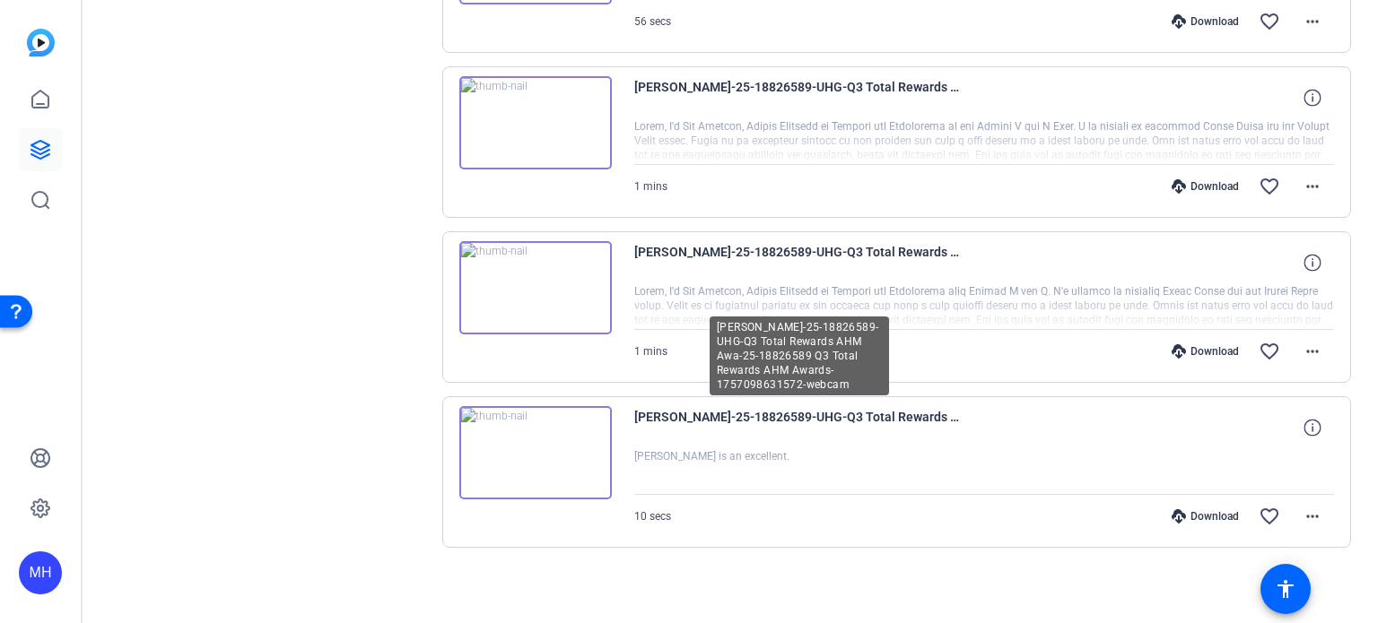
click at [0, 265] on div "MH" at bounding box center [40, 311] width 81 height 623
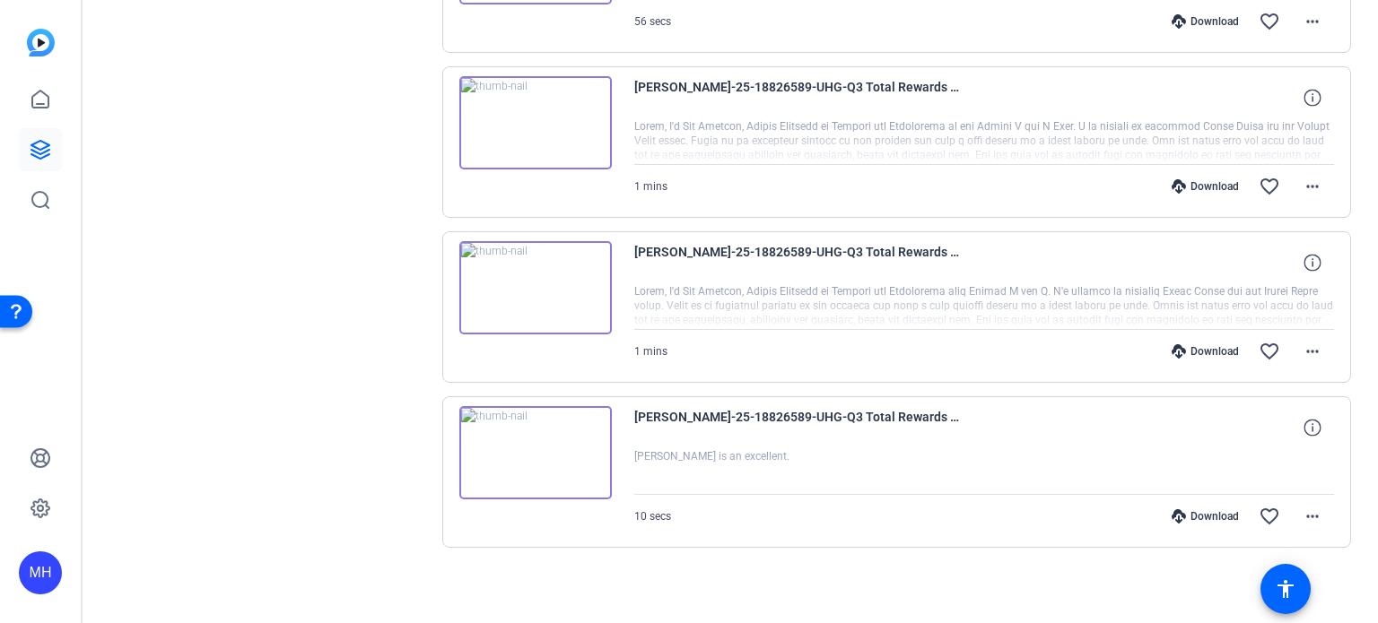
click at [545, 127] on img at bounding box center [535, 122] width 153 height 93
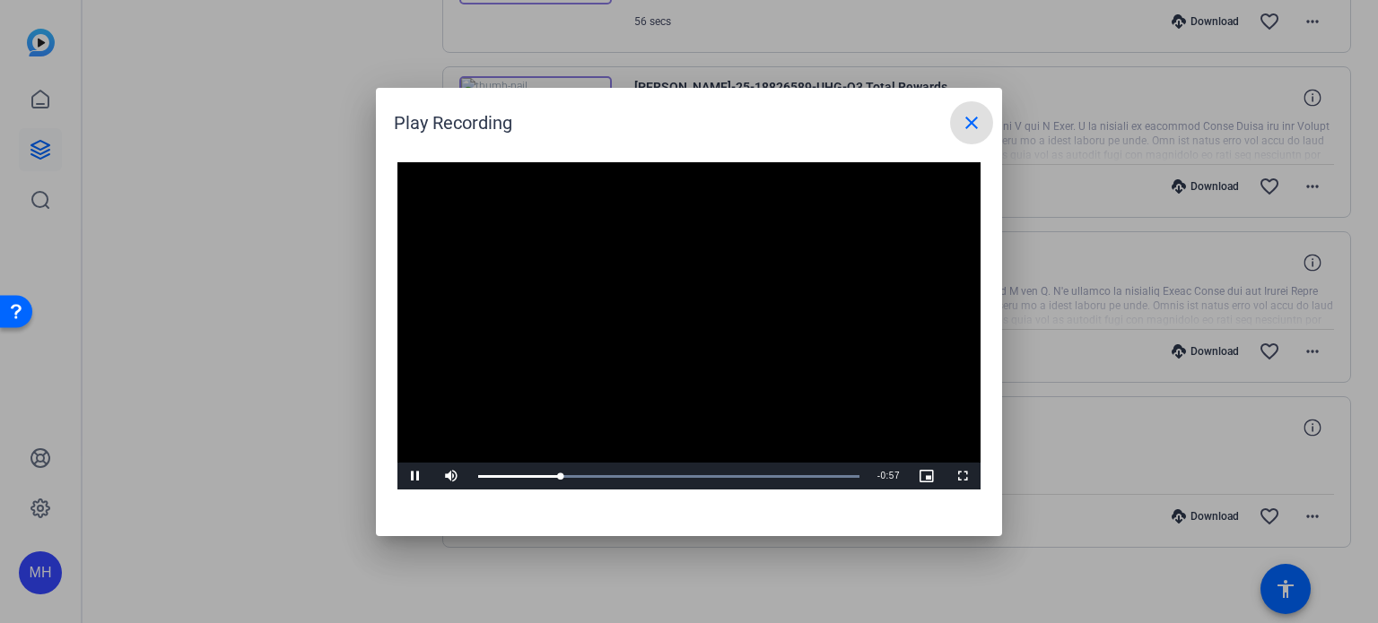
click at [972, 119] on mat-icon "close" at bounding box center [972, 123] width 22 height 22
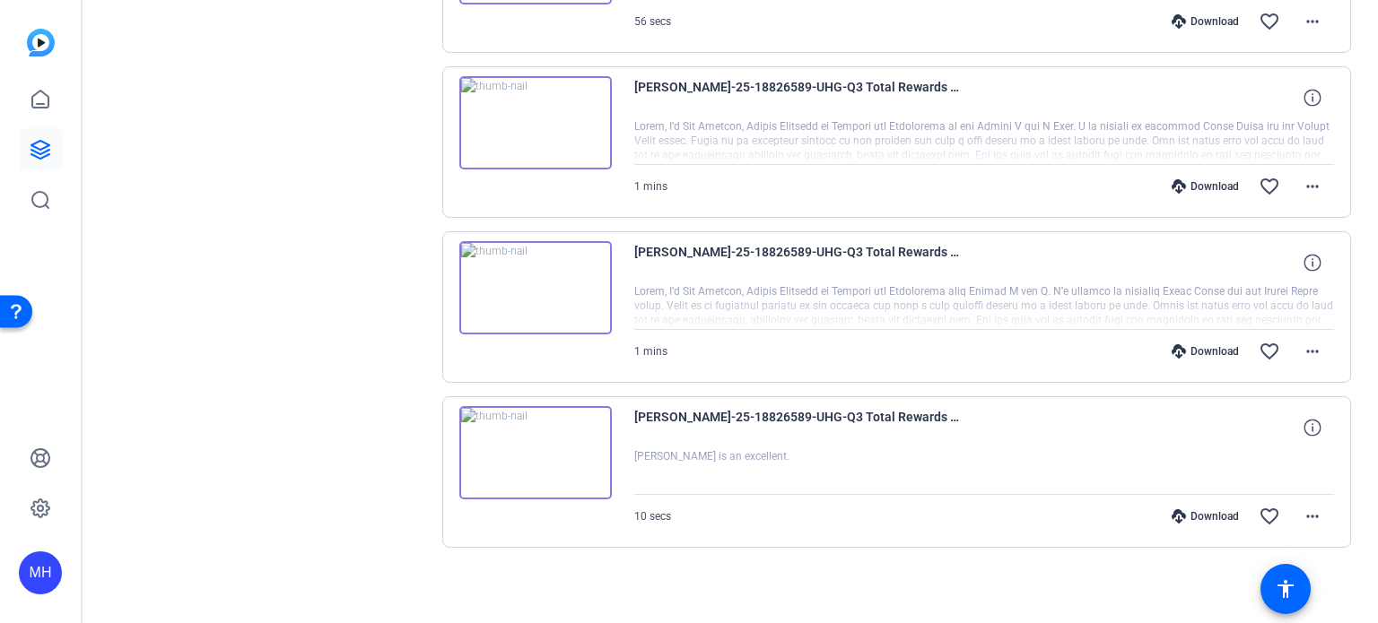
click at [542, 282] on img at bounding box center [535, 287] width 153 height 93
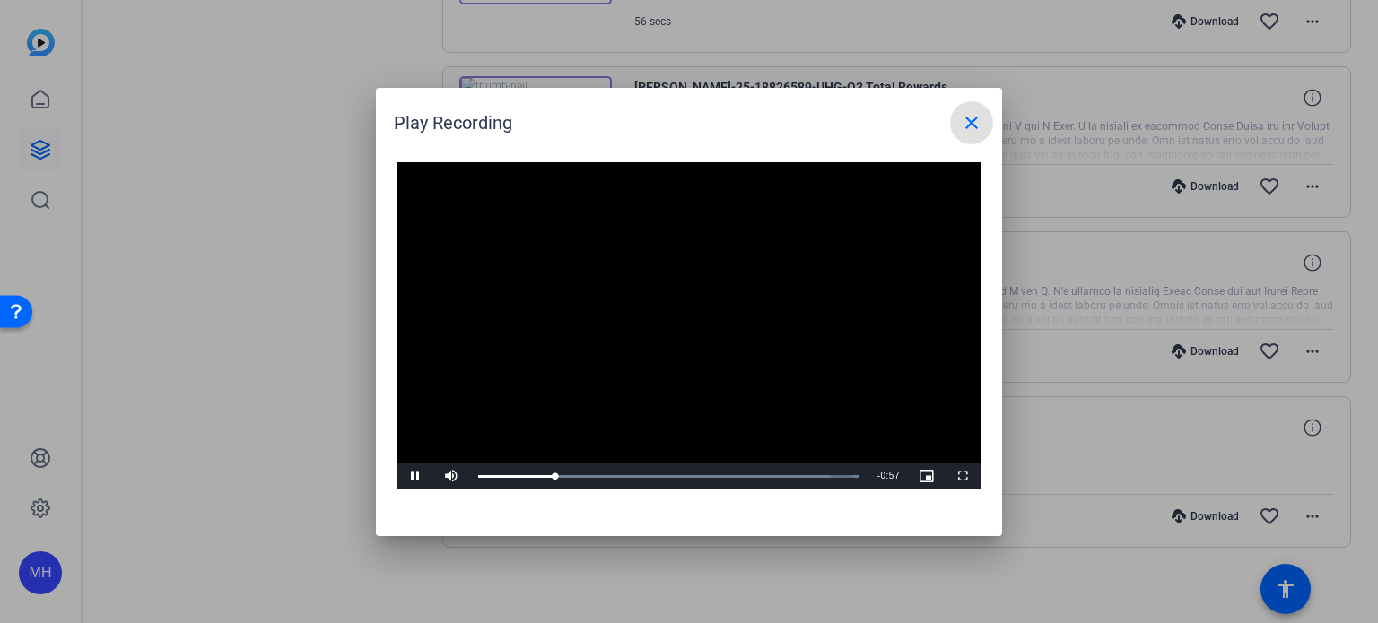
click at [972, 115] on mat-icon "close" at bounding box center [972, 123] width 22 height 22
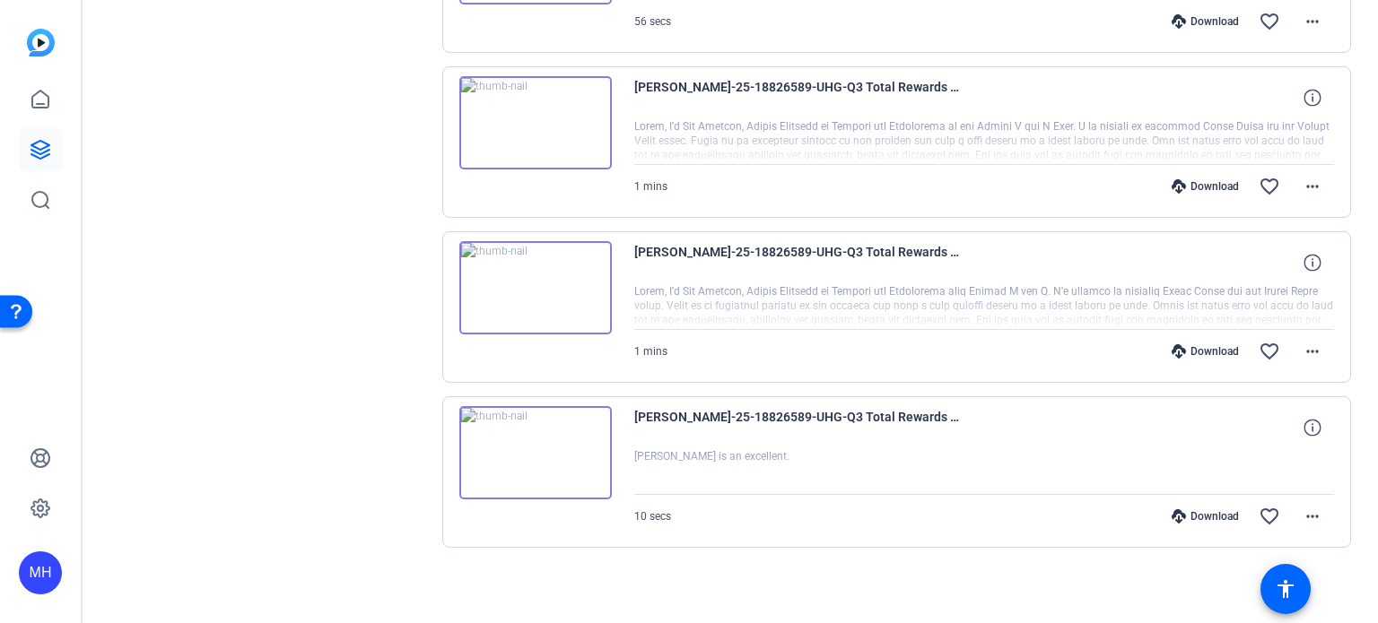
click at [554, 448] on img at bounding box center [535, 452] width 153 height 93
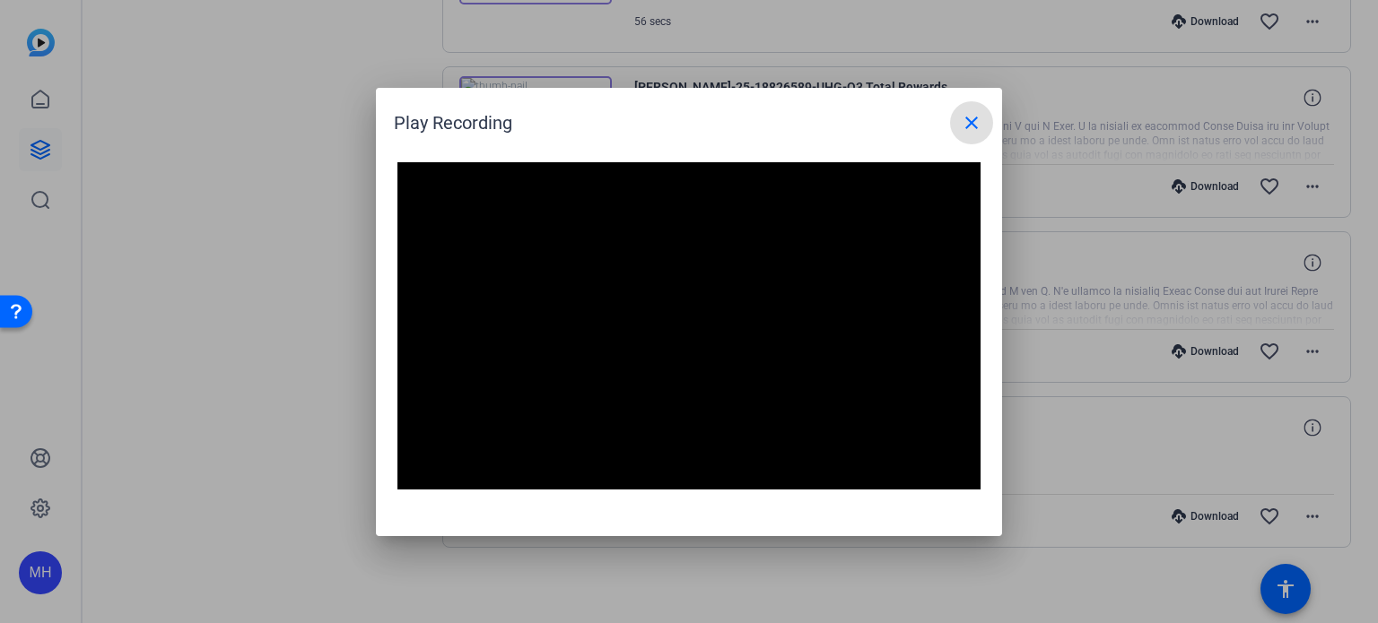
click at [972, 126] on mat-icon "close" at bounding box center [972, 123] width 22 height 22
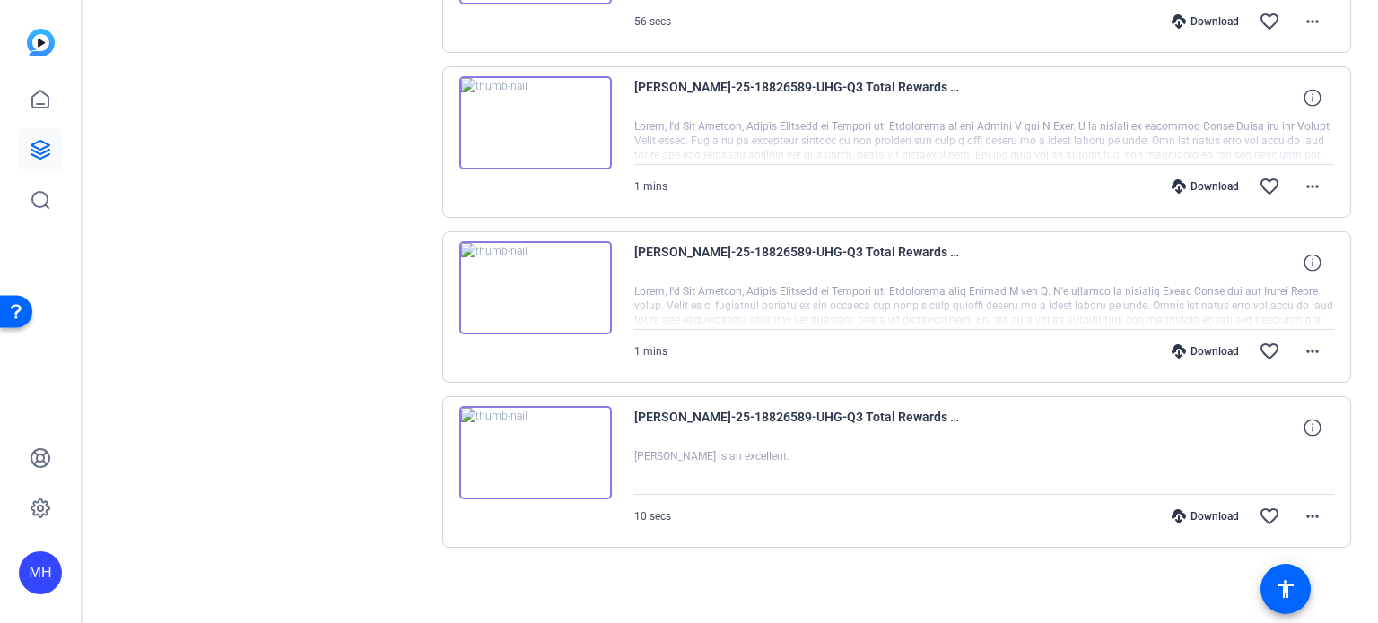
scroll to position [0, 0]
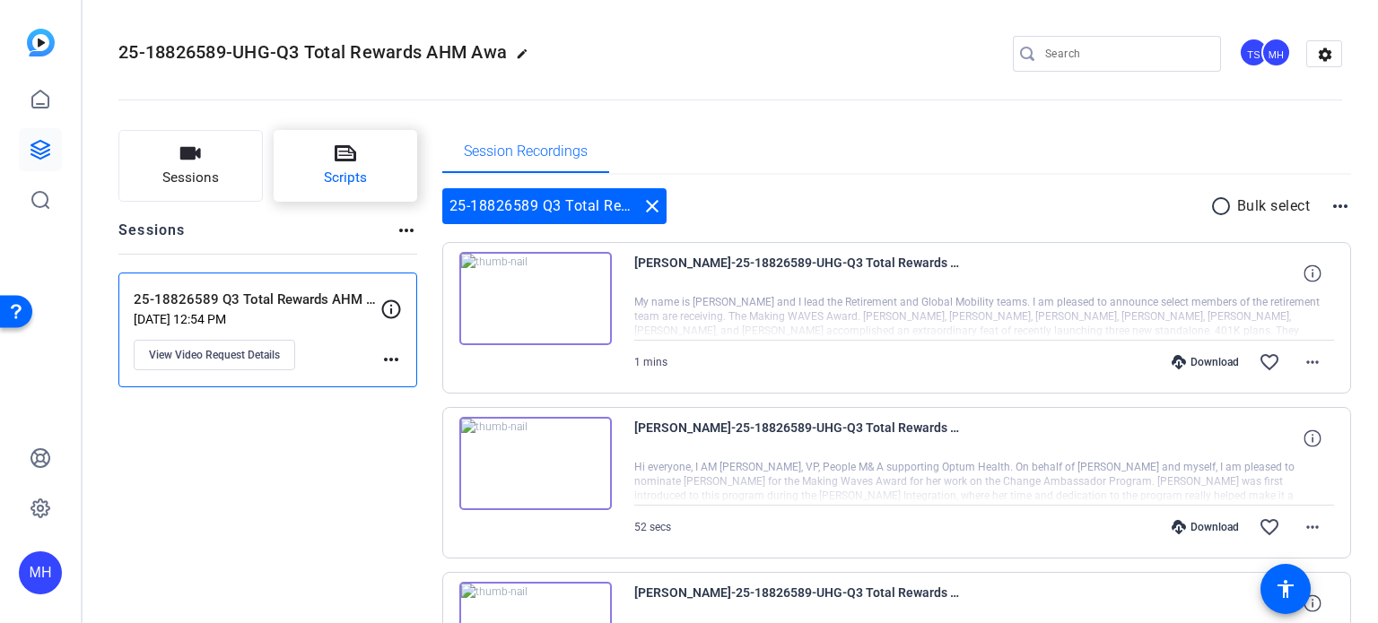
click at [361, 165] on button "Scripts" at bounding box center [346, 166] width 144 height 72
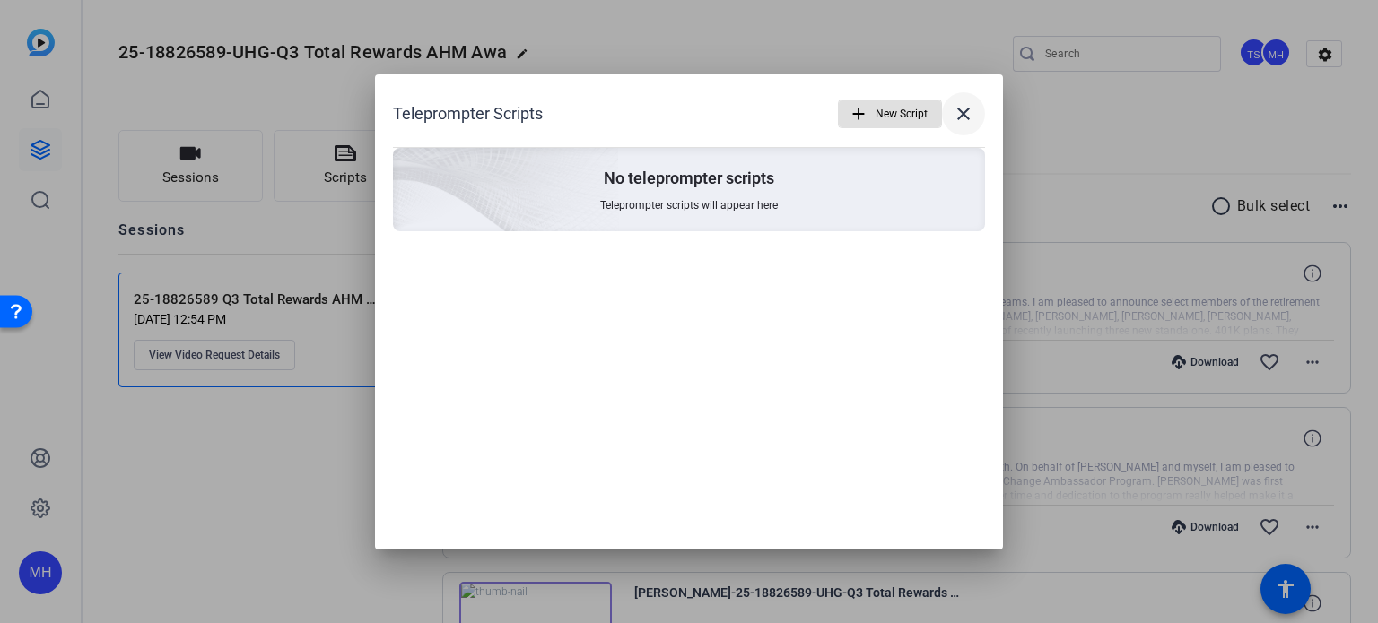
click at [976, 110] on span at bounding box center [963, 113] width 43 height 43
